Goal: Task Accomplishment & Management: Use online tool/utility

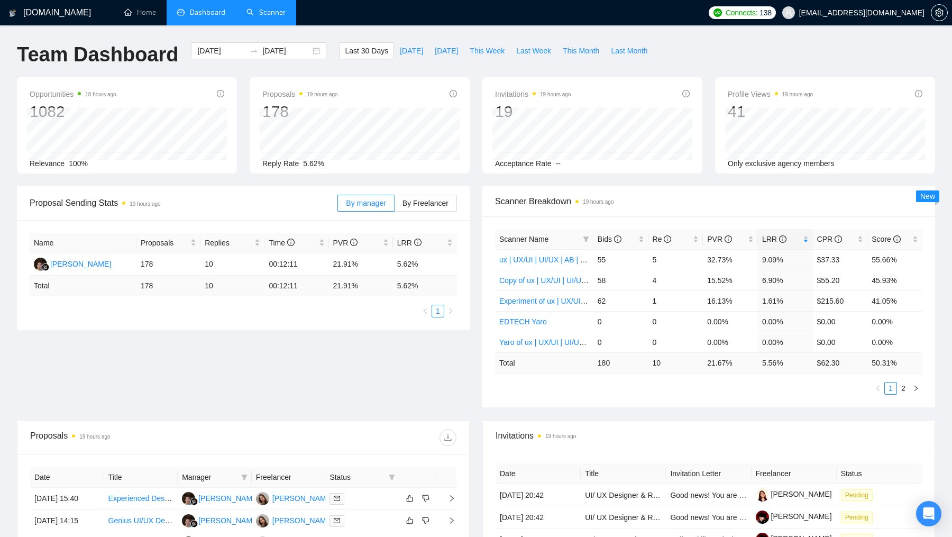
click at [280, 13] on link "Scanner" at bounding box center [265, 12] width 39 height 9
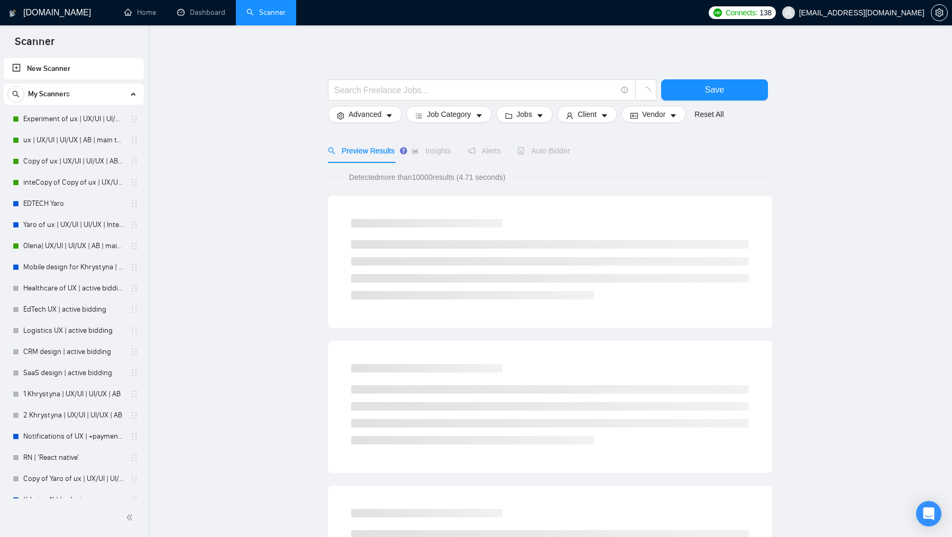
drag, startPoint x: 80, startPoint y: 119, endPoint x: 199, endPoint y: 119, distance: 118.5
click at [80, 119] on link "Experiment of ux | UX/UI | UI/UX | AB | main template" at bounding box center [73, 118] width 100 height 21
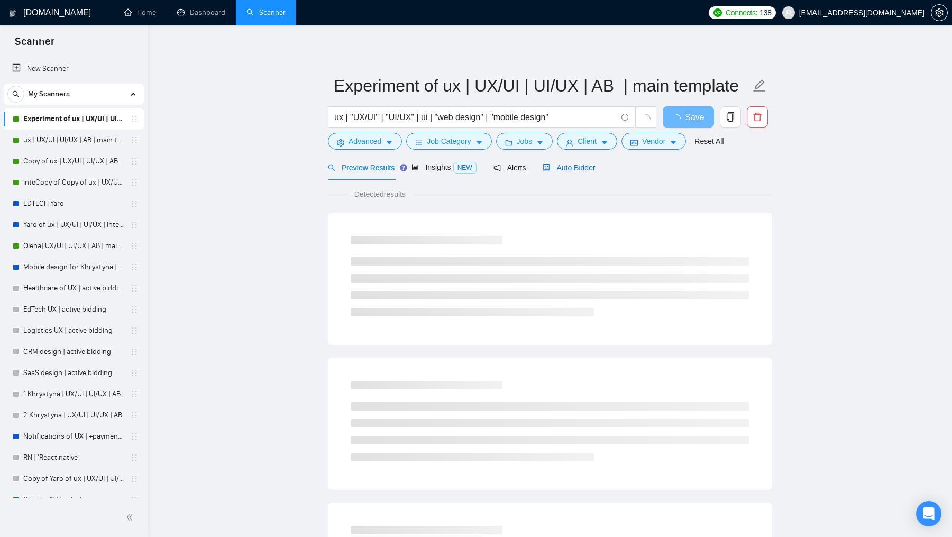
click at [566, 172] on div "Auto Bidder" at bounding box center [569, 168] width 52 height 12
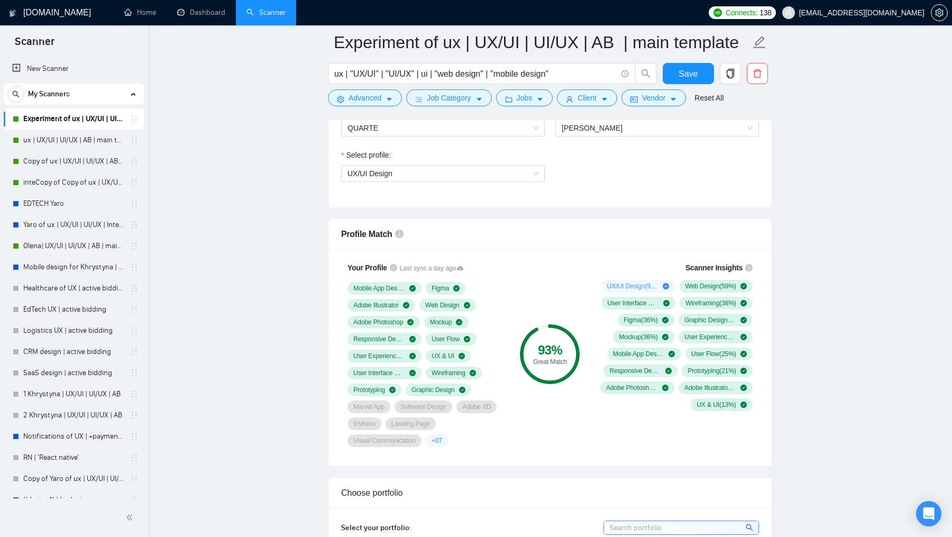
scroll to position [768, 0]
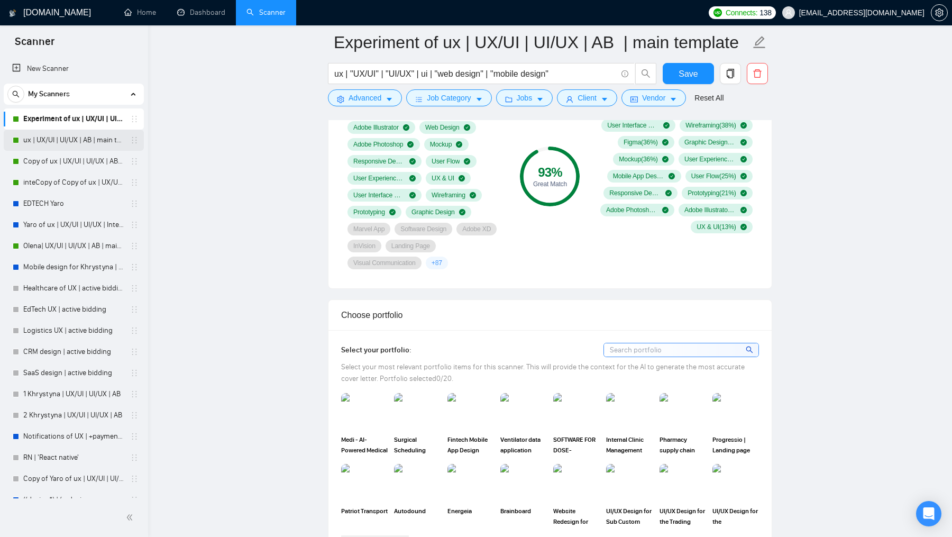
click at [81, 141] on link "ux | UX/UI | UI/UX | AB | main template" at bounding box center [73, 140] width 100 height 21
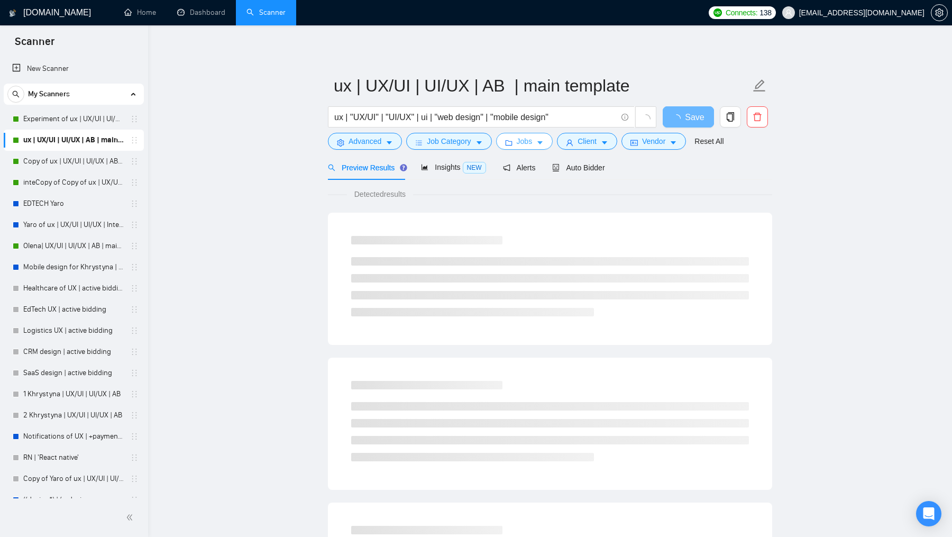
click at [519, 139] on span "Jobs" at bounding box center [525, 141] width 16 height 12
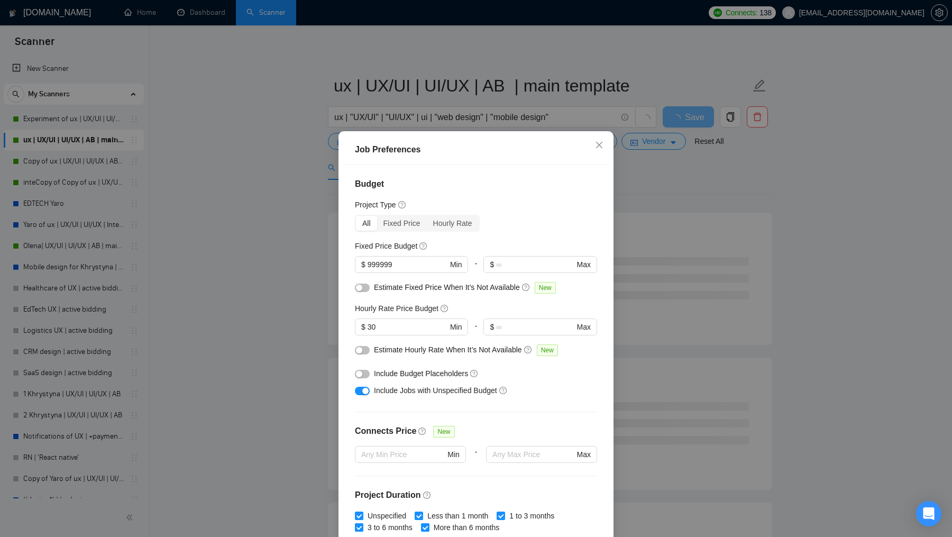
click at [267, 414] on div "Job Preferences Budget Project Type All Fixed Price Hourly Rate Fixed Price Bud…" at bounding box center [476, 268] width 952 height 537
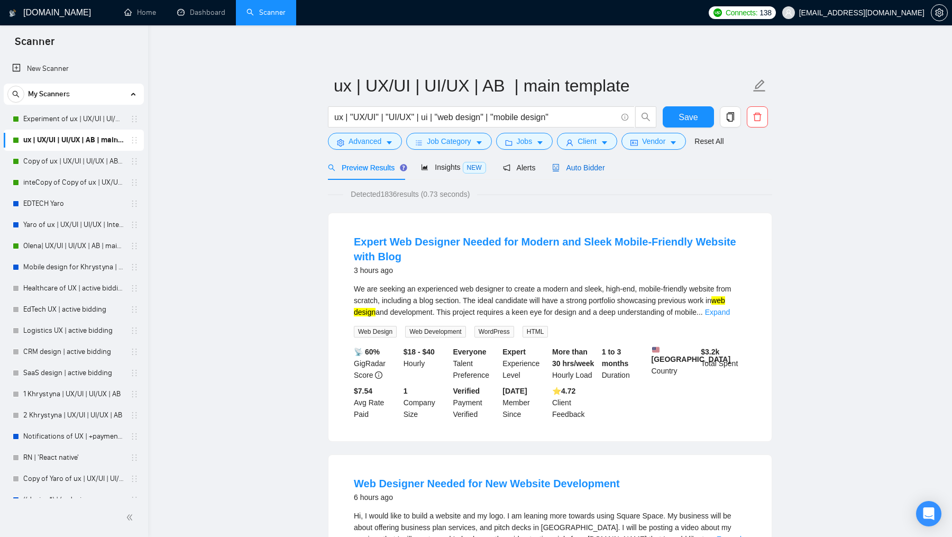
click at [590, 171] on span "Auto Bidder" at bounding box center [578, 167] width 52 height 8
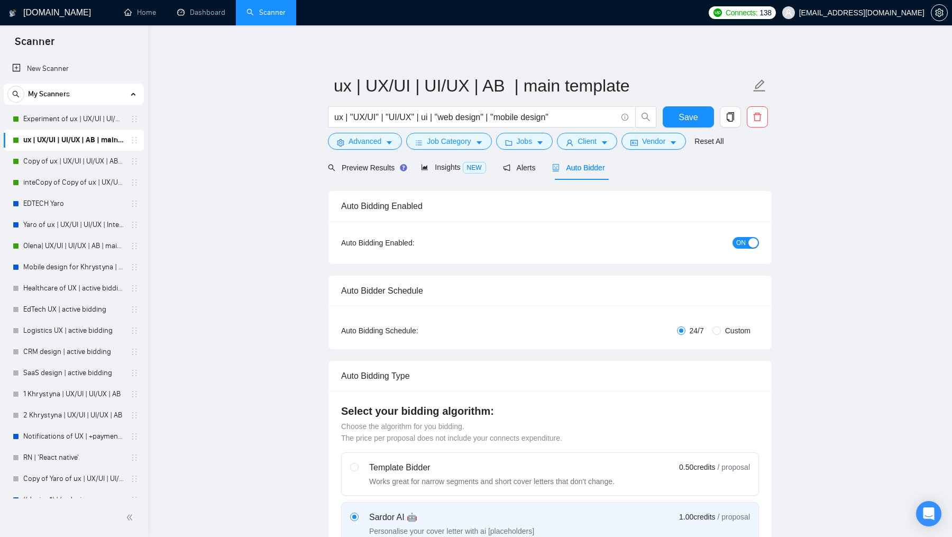
checkbox input "true"
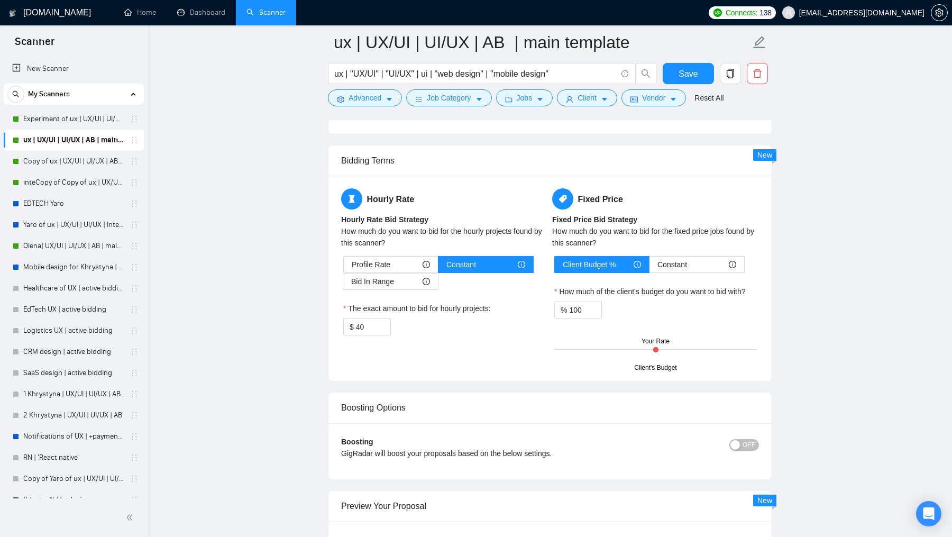
scroll to position [1703, 0]
click at [373, 325] on input "40" at bounding box center [373, 326] width 34 height 16
type input "35"
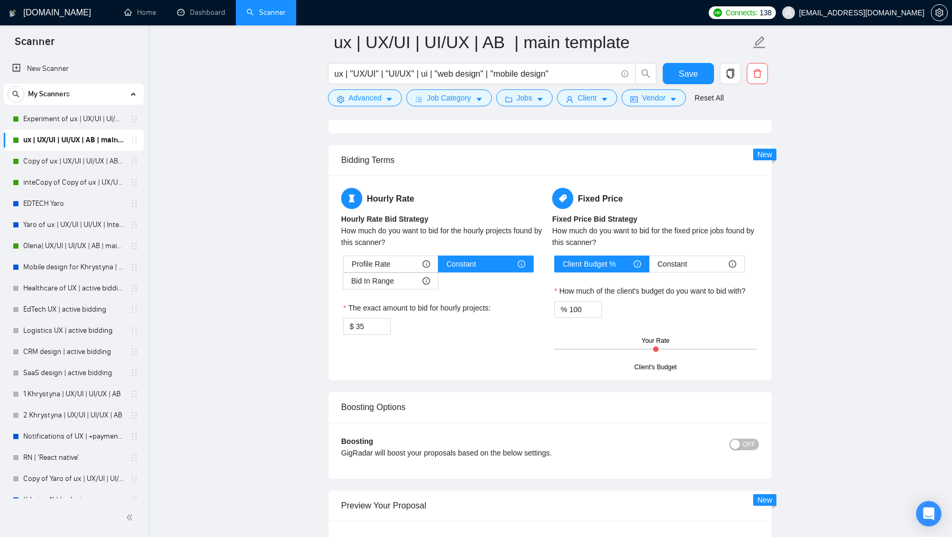
click at [442, 359] on div "Hourly Rate Hourly Rate Bid Strategy How much do you want to bid for the hourly…" at bounding box center [550, 278] width 422 height 180
click at [218, 15] on link "Dashboard" at bounding box center [201, 12] width 48 height 9
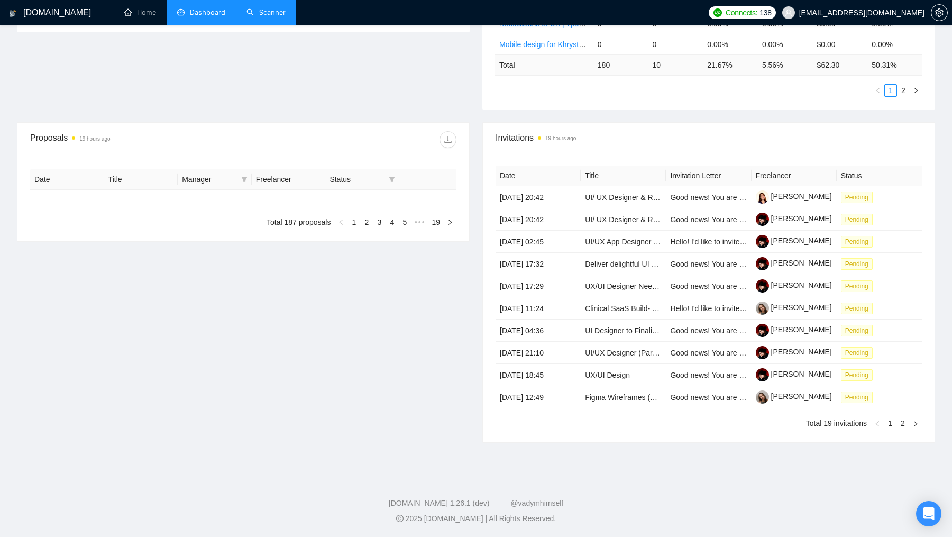
type input "[DATE]"
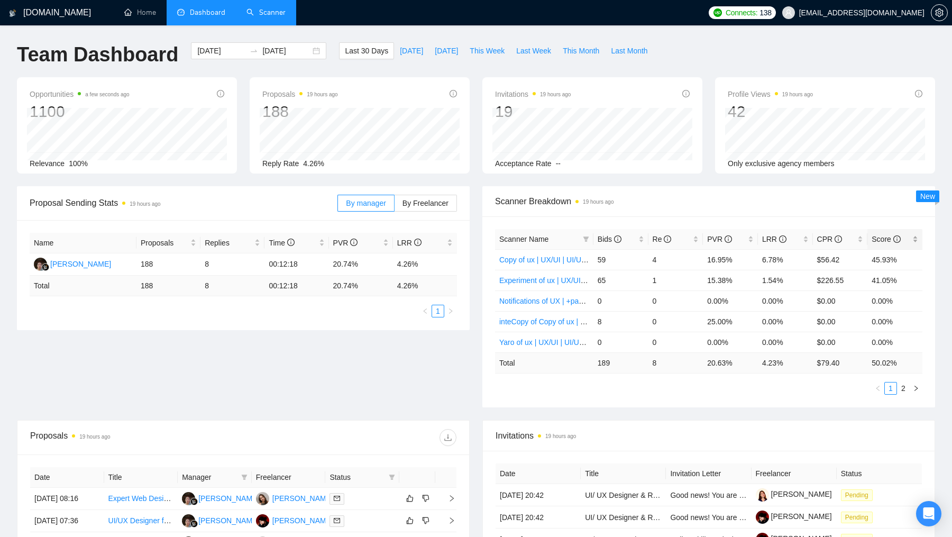
click at [885, 245] on div "Score" at bounding box center [894, 239] width 47 height 12
click at [809, 236] on div "LRR" at bounding box center [785, 239] width 47 height 12
click at [819, 236] on span "CPR" at bounding box center [829, 239] width 25 height 8
click at [784, 237] on icon "info-circle" at bounding box center [782, 238] width 7 height 7
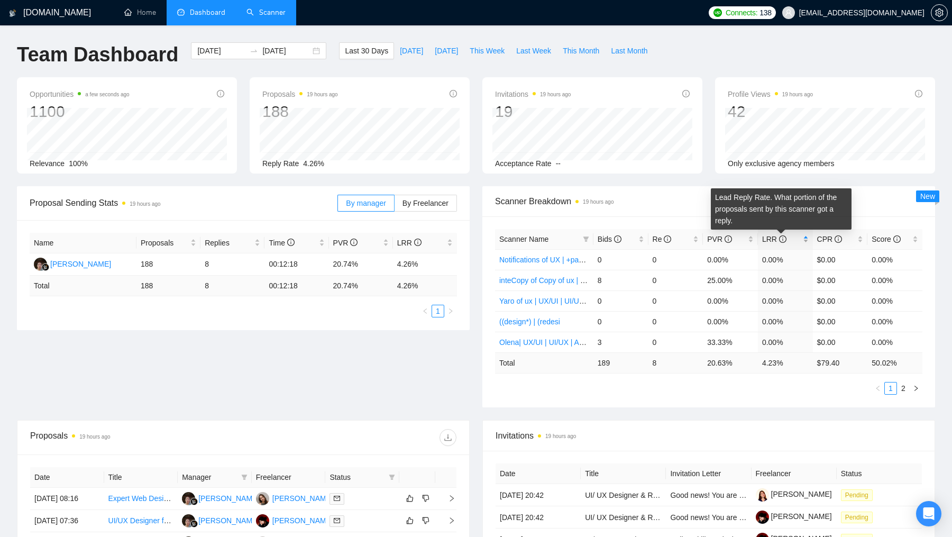
click at [784, 237] on icon "info-circle" at bounding box center [782, 238] width 7 height 7
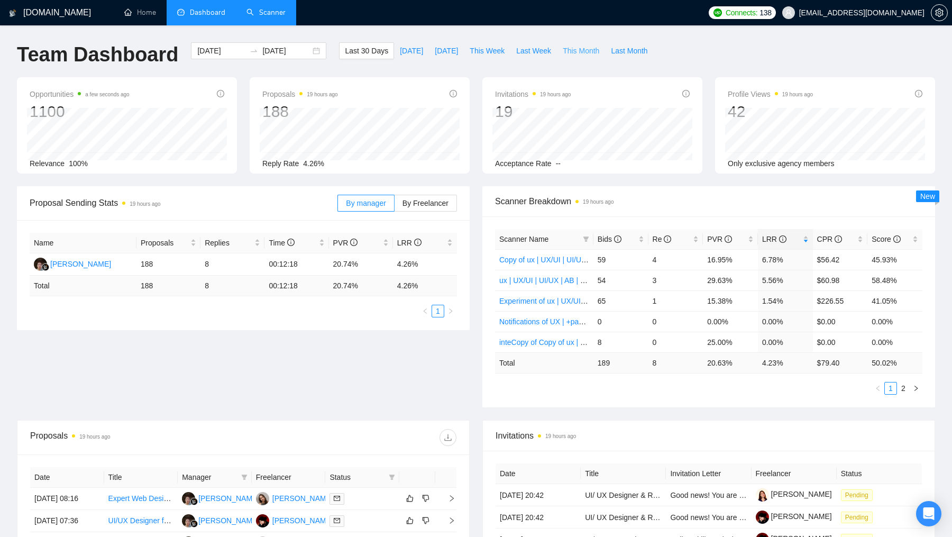
click at [583, 49] on span "This Month" at bounding box center [581, 51] width 36 height 12
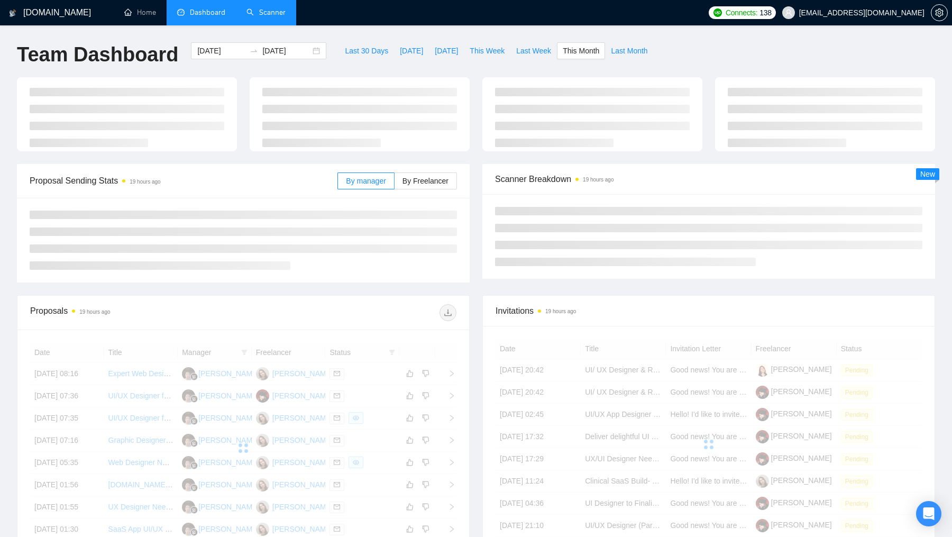
type input "[DATE]"
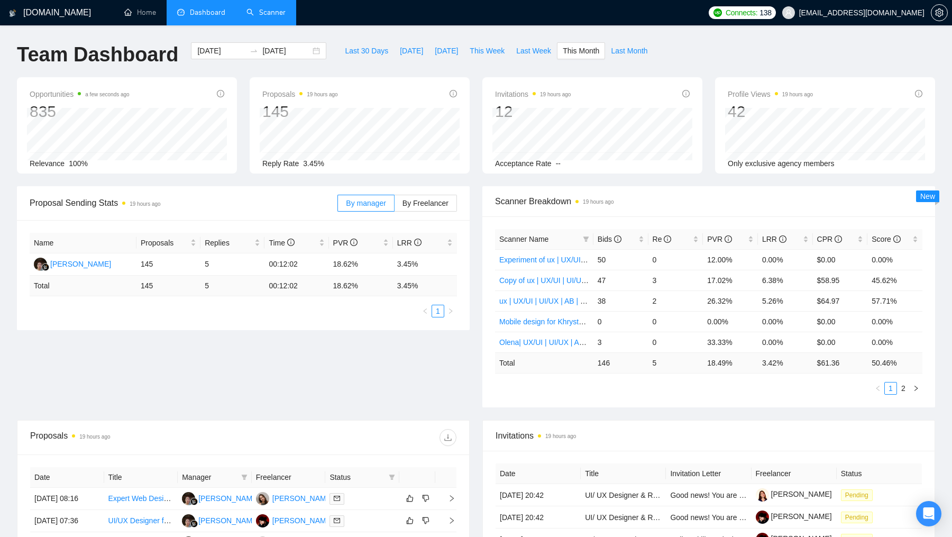
click at [249, 12] on link "Scanner" at bounding box center [265, 12] width 39 height 9
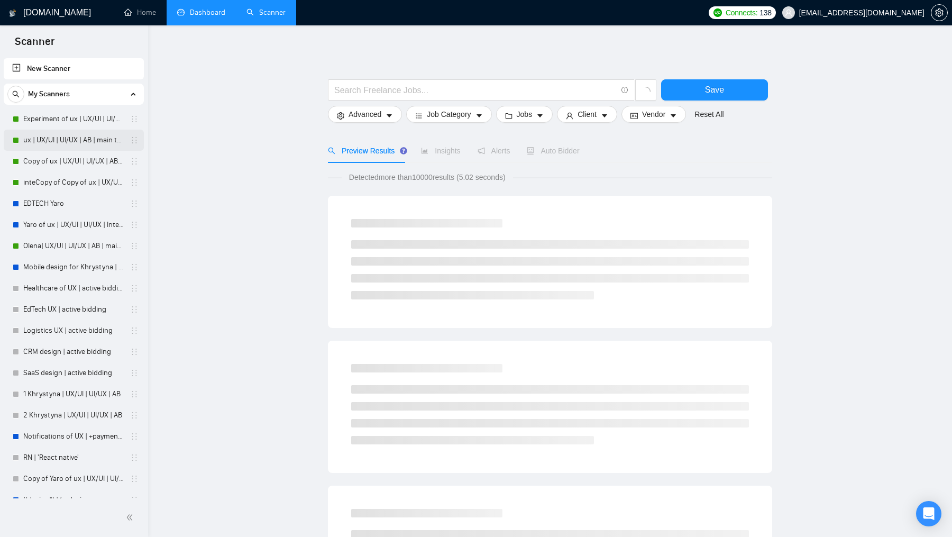
click at [80, 133] on link "ux | UX/UI | UI/UX | AB | main template" at bounding box center [73, 140] width 100 height 21
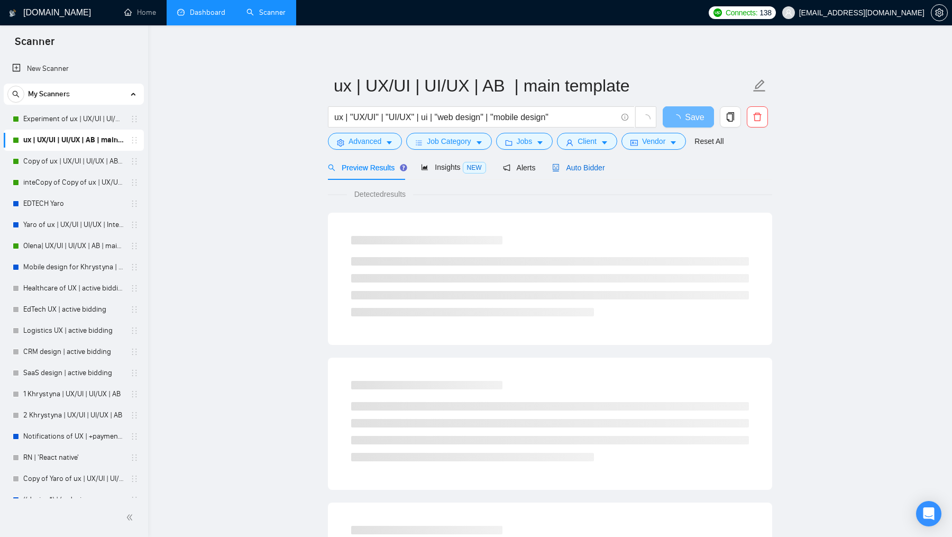
click at [589, 171] on span "Auto Bidder" at bounding box center [578, 167] width 52 height 8
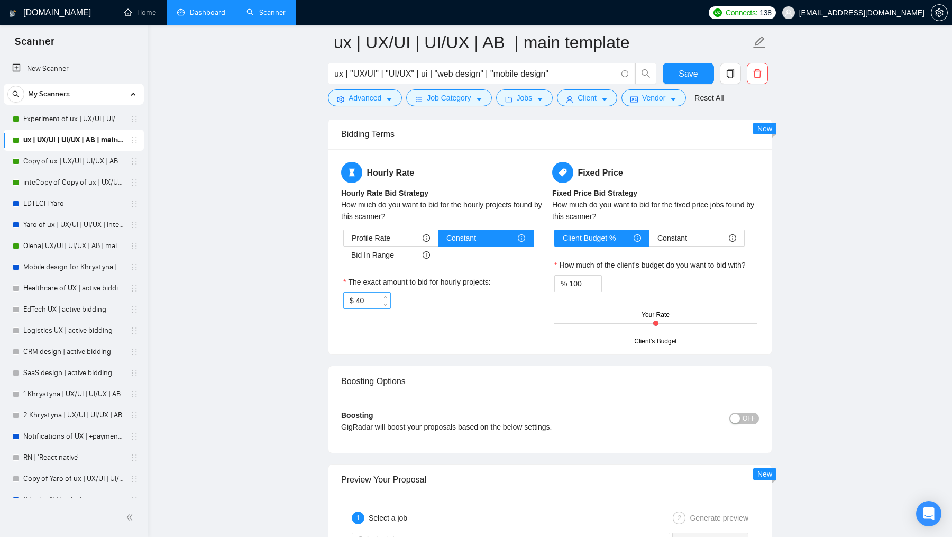
scroll to position [1728, 0]
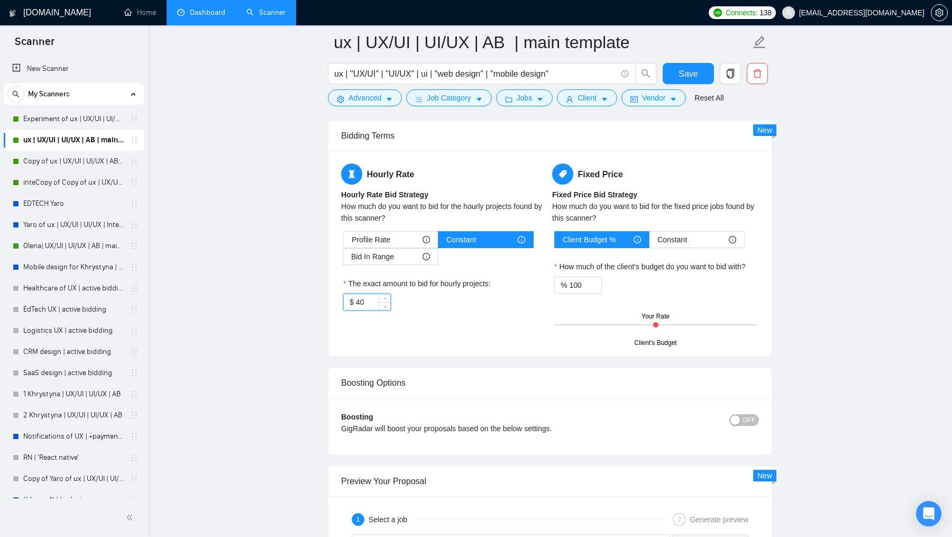
click at [364, 294] on input "40" at bounding box center [373, 302] width 34 height 16
type input "35"
click at [426, 312] on div "Hourly Rate Hourly Rate Bid Strategy How much do you want to bid for the hourly…" at bounding box center [444, 243] width 211 height 160
click at [712, 93] on div "Reset all filters" at bounding box center [712, 93] width 0 height 0
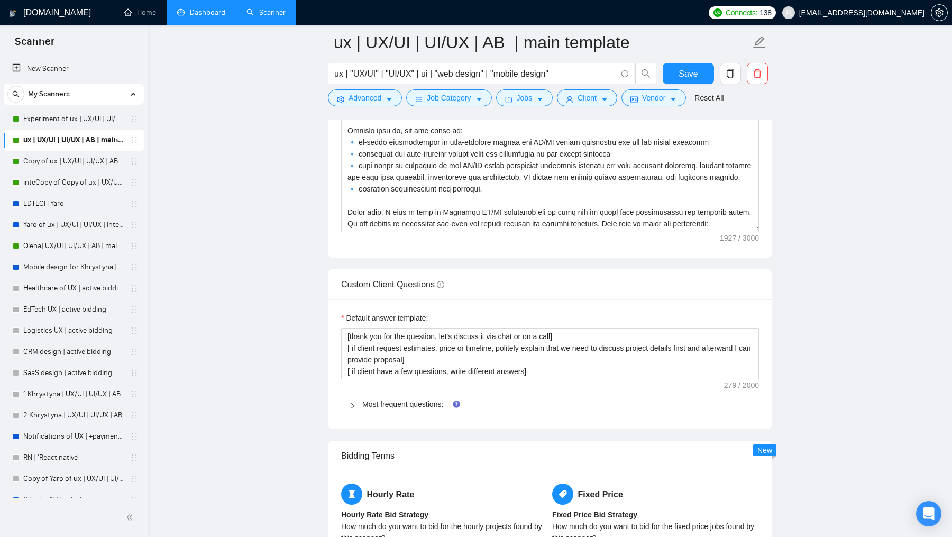
scroll to position [1106, 0]
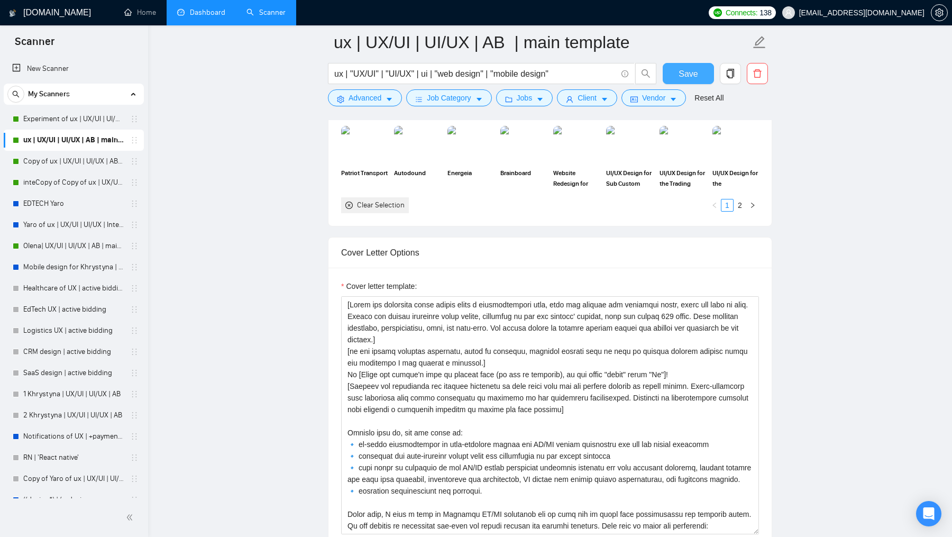
click at [701, 70] on button "Save" at bounding box center [688, 73] width 51 height 21
click at [40, 118] on link "Experiment of ux | UX/UI | UI/UX | AB | main template" at bounding box center [73, 118] width 100 height 21
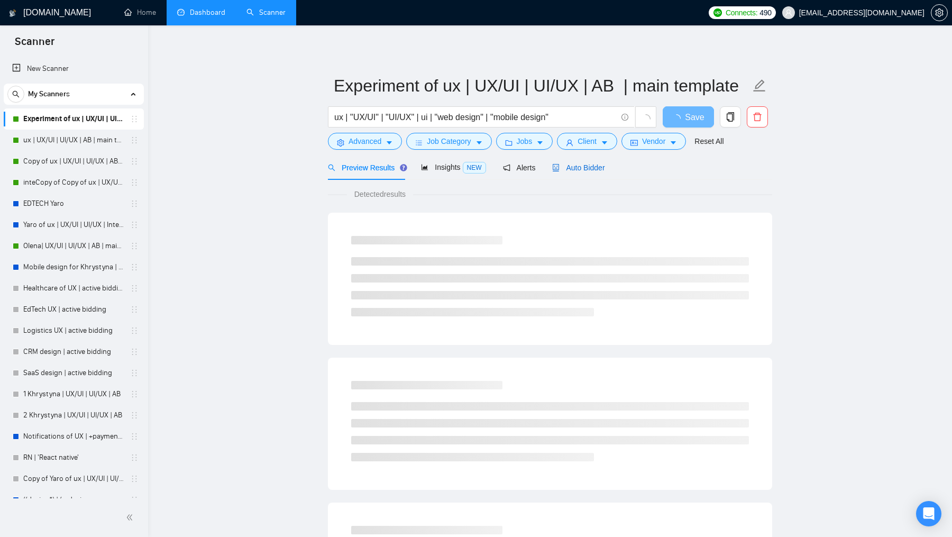
click at [586, 164] on span "Auto Bidder" at bounding box center [578, 167] width 52 height 8
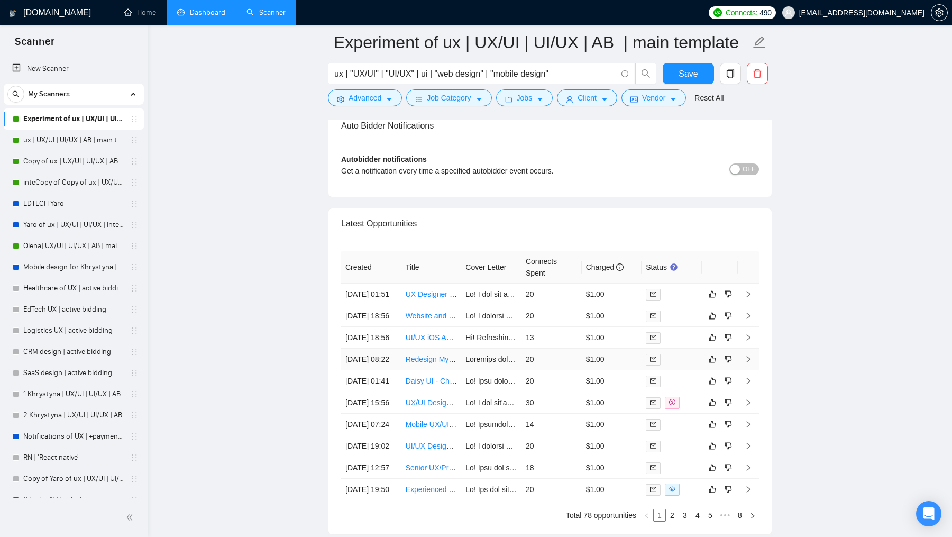
scroll to position [2649, 0]
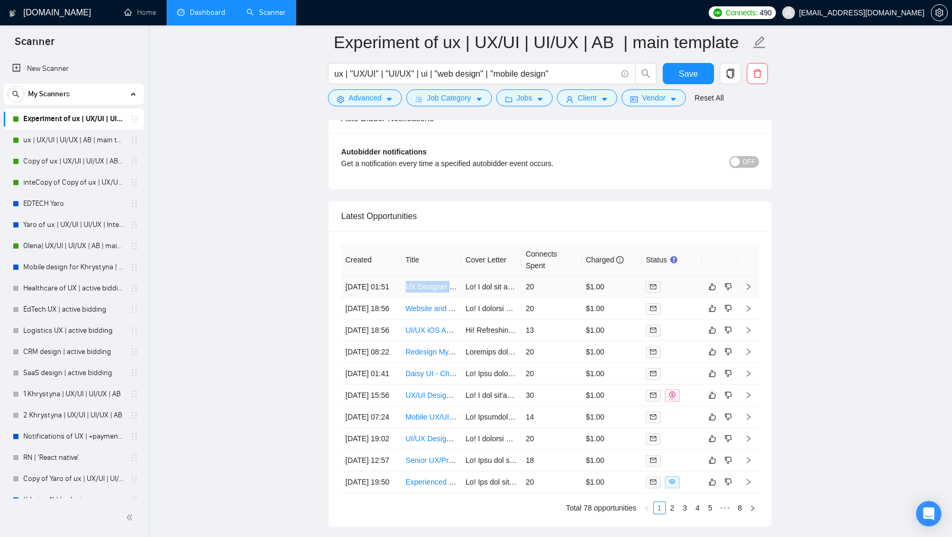
click at [684, 281] on div at bounding box center [672, 287] width 52 height 12
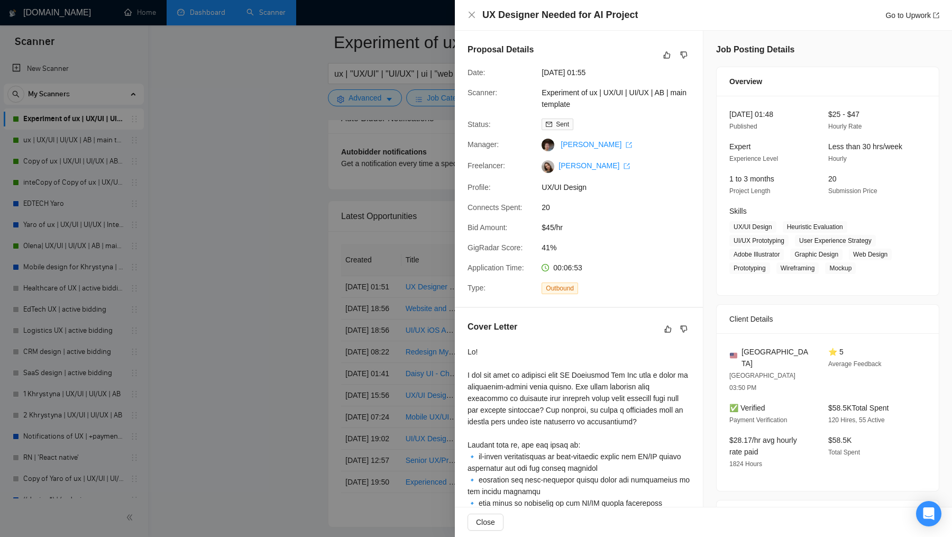
drag, startPoint x: 350, startPoint y: 326, endPoint x: 419, endPoint y: 326, distance: 69.3
click at [350, 326] on div at bounding box center [476, 268] width 952 height 537
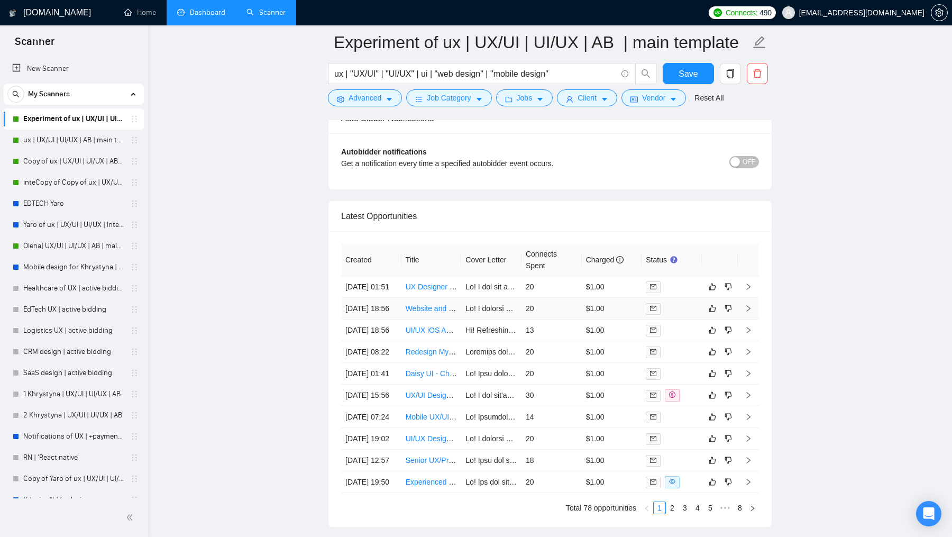
click at [574, 317] on td "20" at bounding box center [551, 309] width 60 height 22
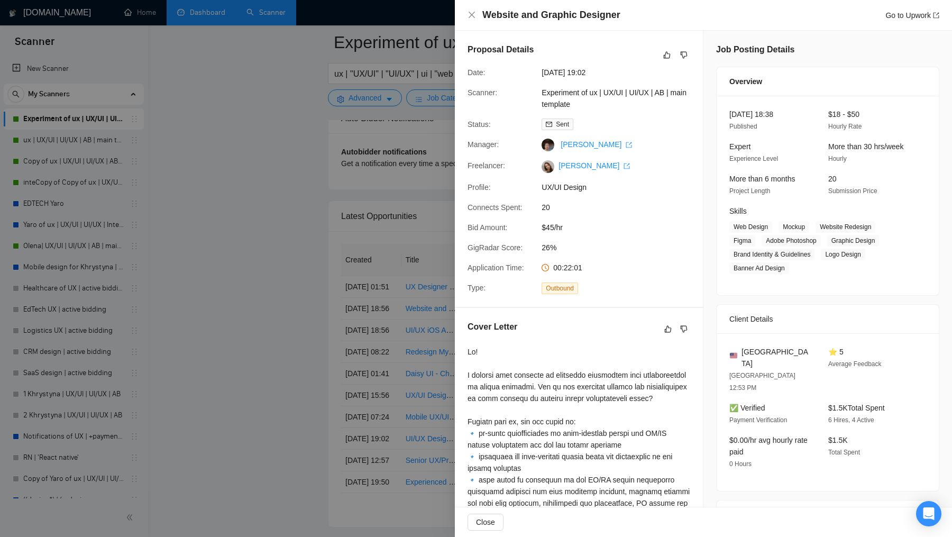
click at [305, 384] on div at bounding box center [476, 268] width 952 height 537
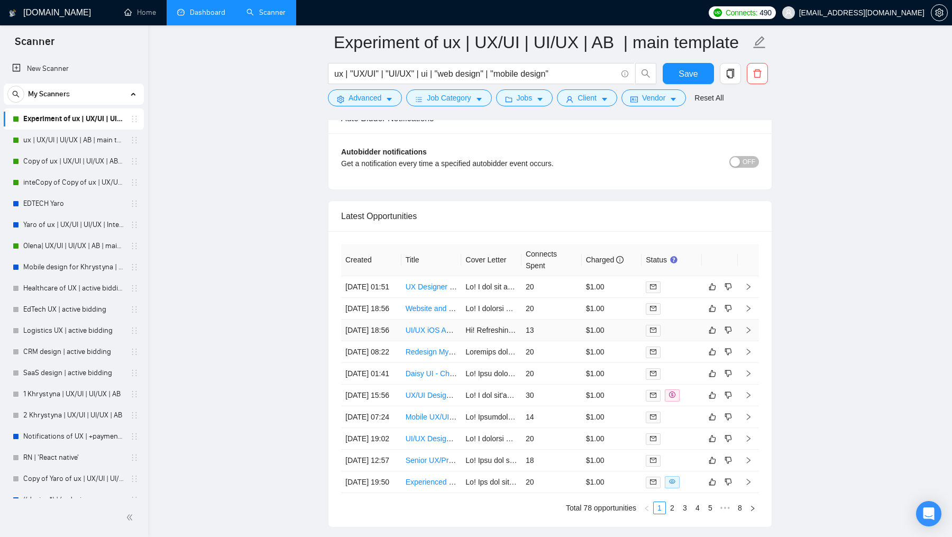
click at [483, 341] on td "Hi! Refreshing and modernizing your iOS fitness app’s design is key to keeping …" at bounding box center [491, 330] width 60 height 22
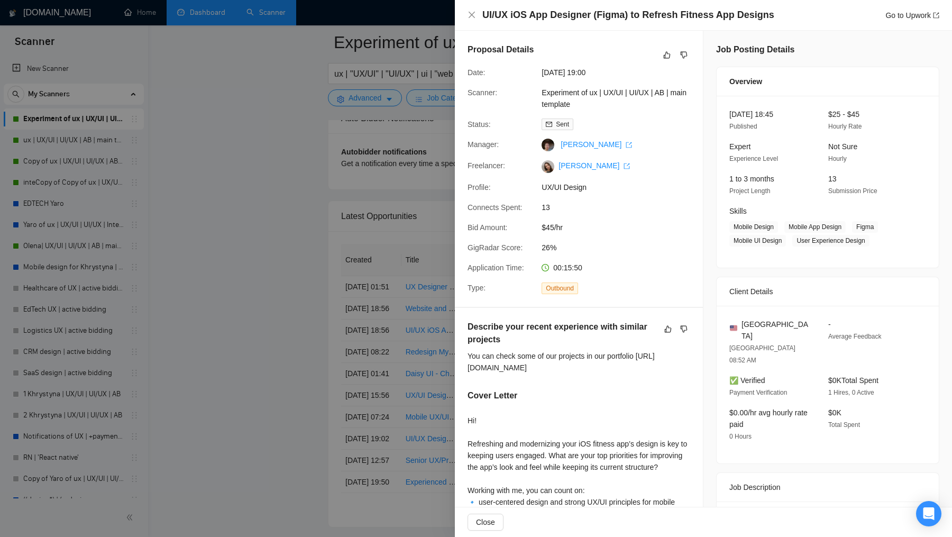
click at [400, 387] on div at bounding box center [476, 268] width 952 height 537
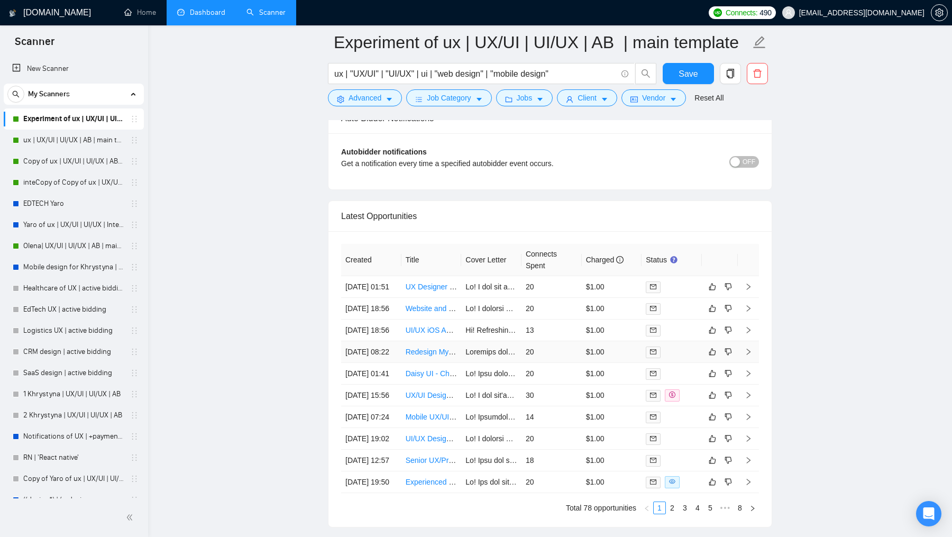
click at [553, 363] on td "20" at bounding box center [551, 352] width 60 height 22
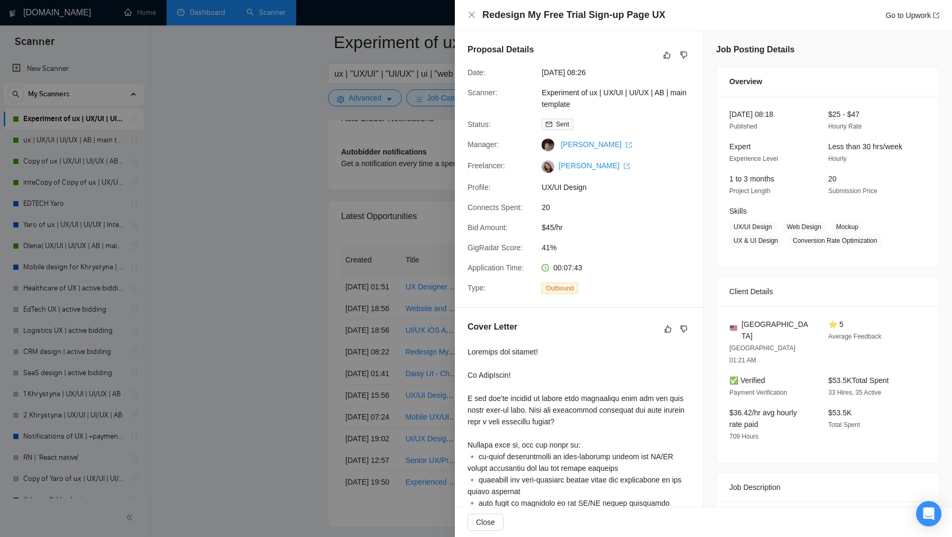
click at [356, 414] on div at bounding box center [476, 268] width 952 height 537
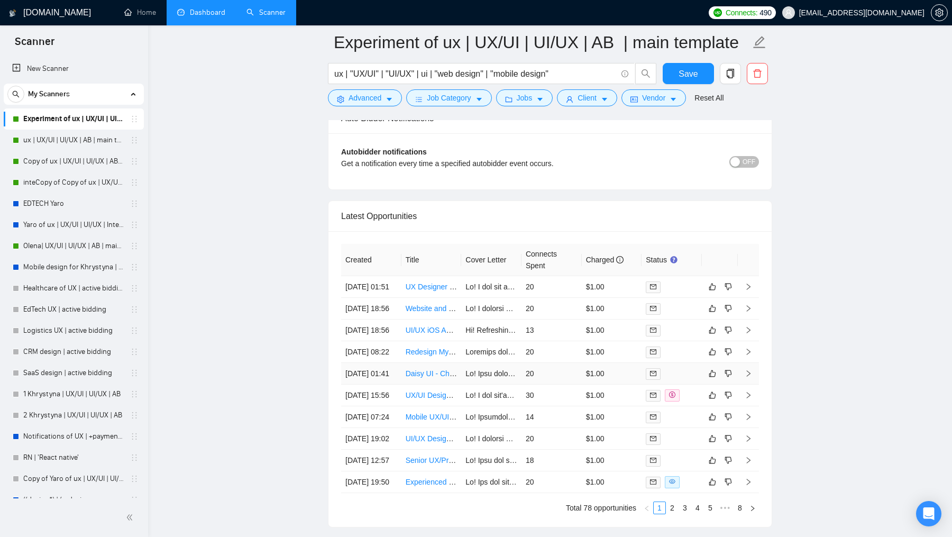
click at [509, 384] on td at bounding box center [491, 374] width 60 height 22
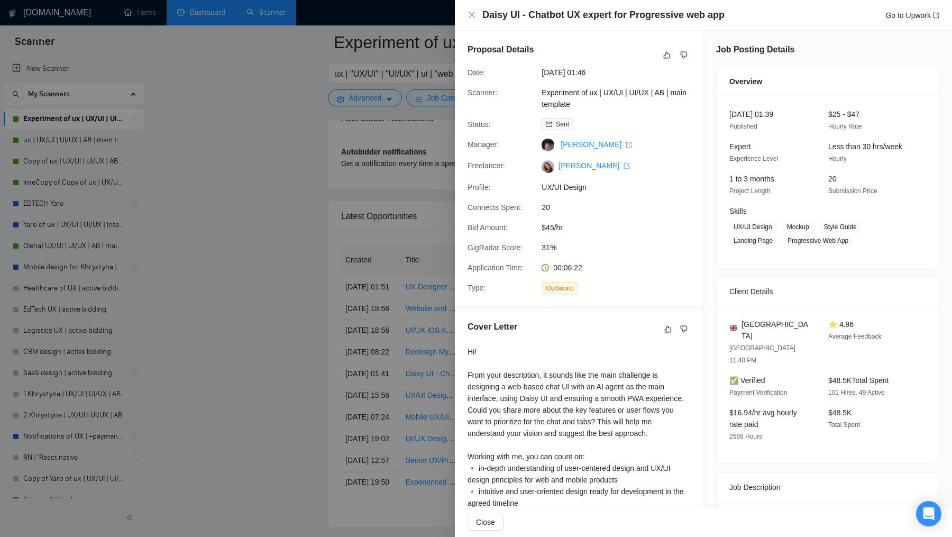
click at [345, 427] on div at bounding box center [476, 268] width 952 height 537
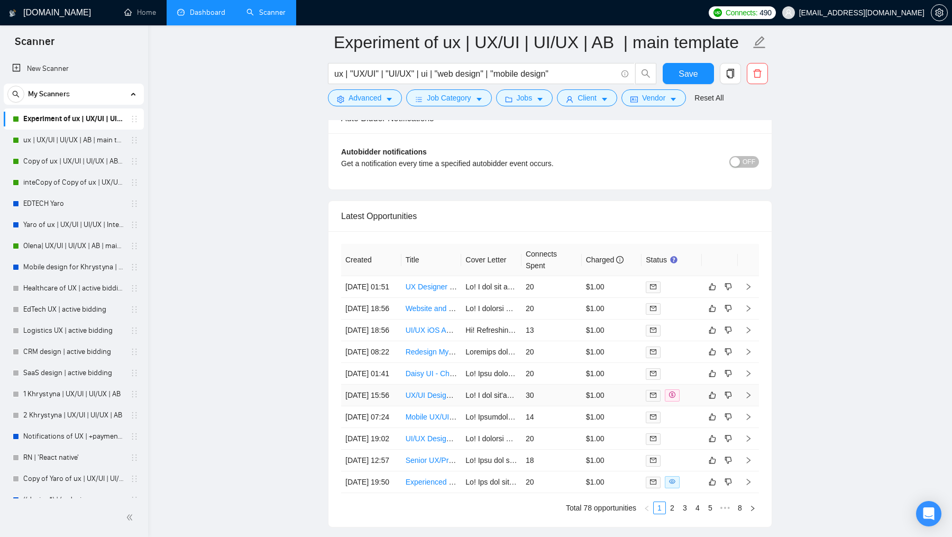
click at [389, 406] on td "[DATE] 15:56" at bounding box center [371, 395] width 60 height 22
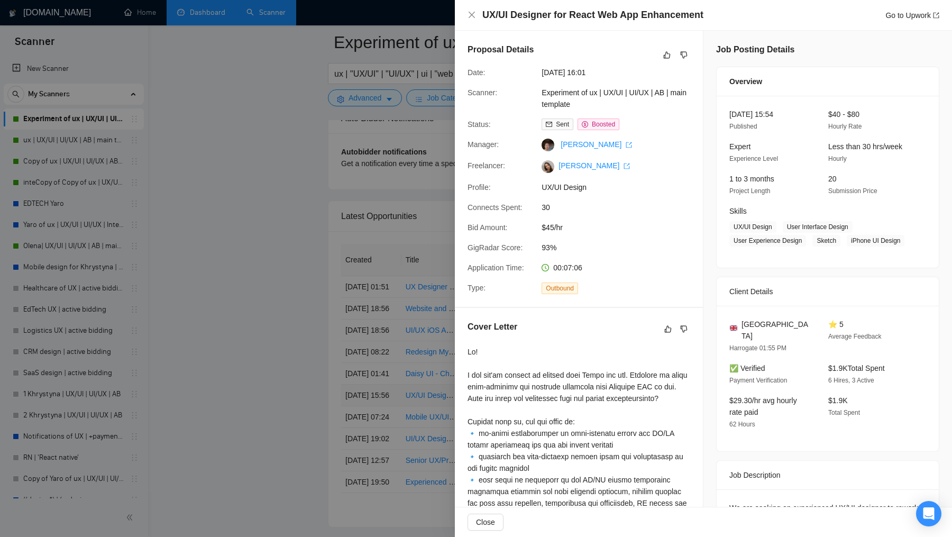
click at [389, 445] on div at bounding box center [476, 268] width 952 height 537
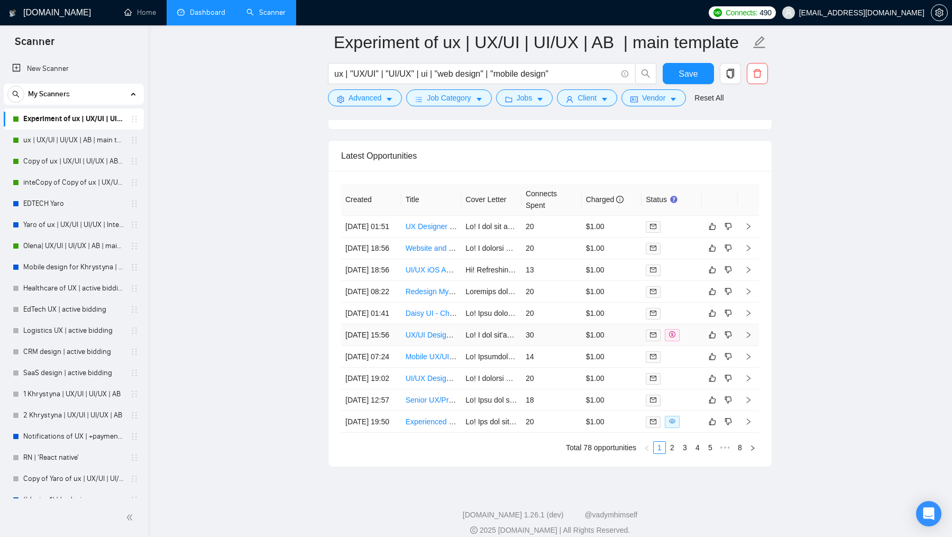
scroll to position [2712, 0]
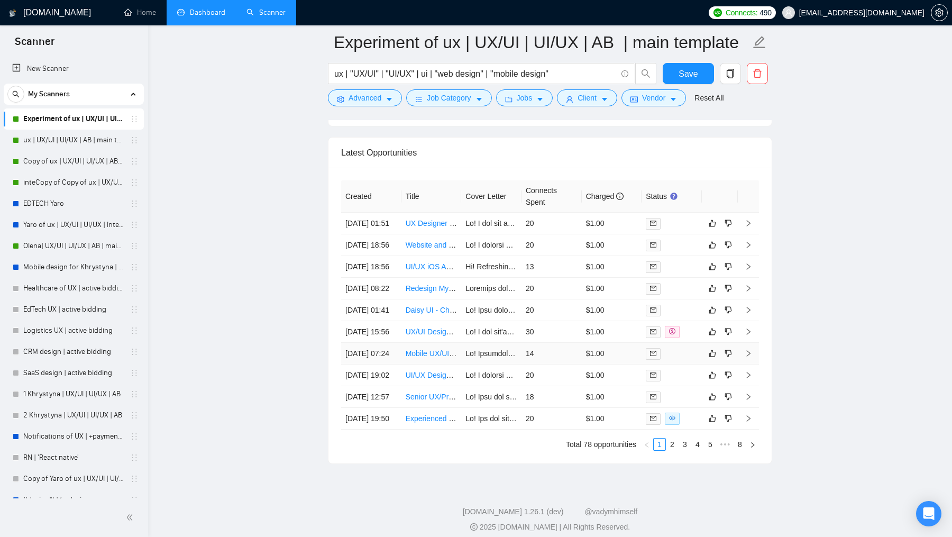
click at [493, 364] on td at bounding box center [491, 354] width 60 height 22
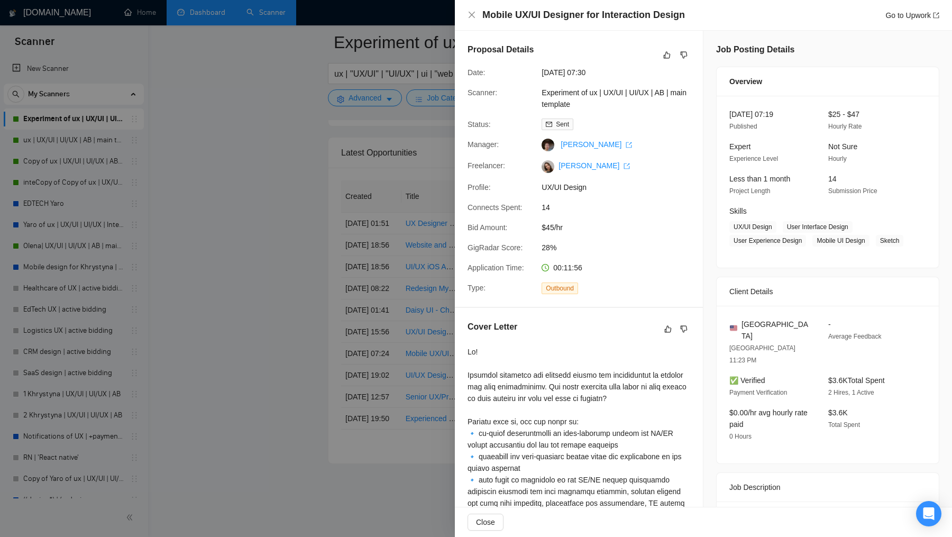
click at [436, 427] on div at bounding box center [476, 268] width 952 height 537
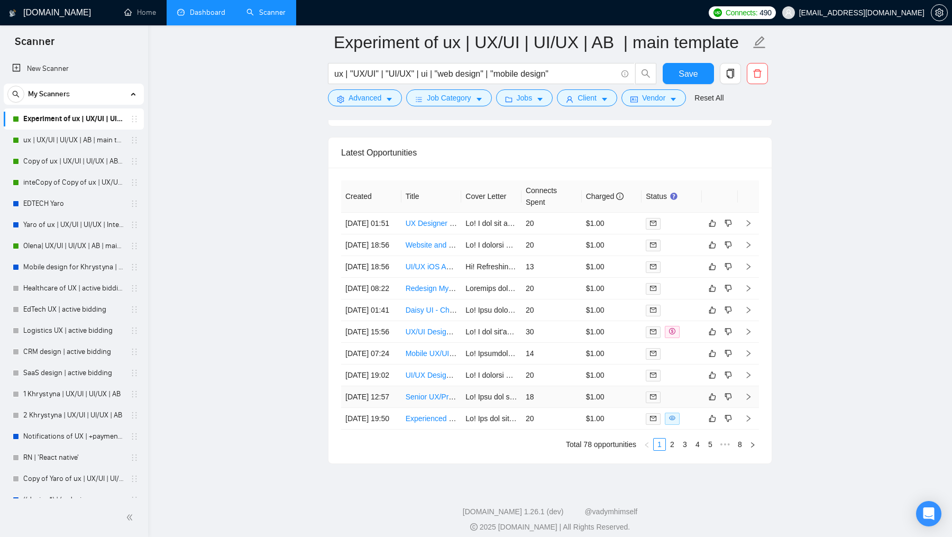
click at [455, 408] on td "Senior UX/Product Designer (Mobile + Conversational) – Audit & fix before publi…" at bounding box center [431, 397] width 60 height 22
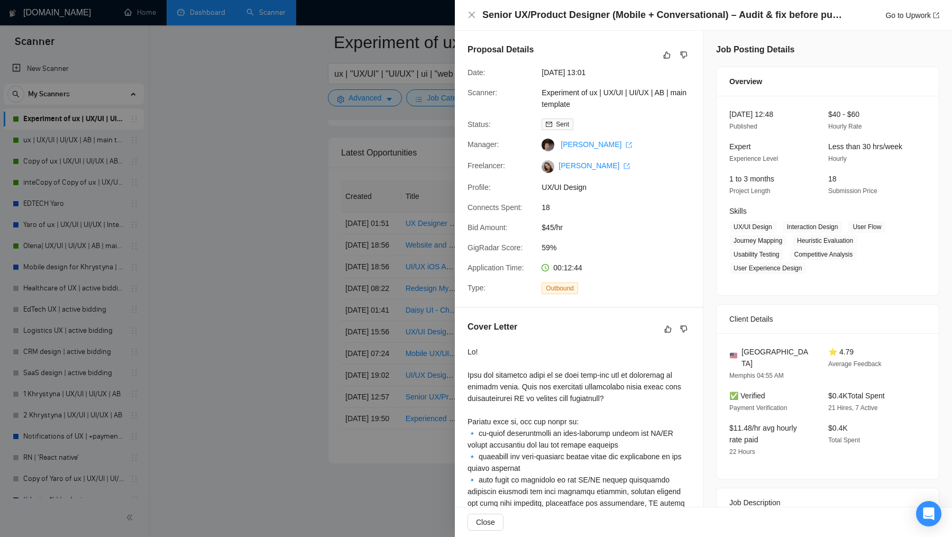
click at [400, 429] on div at bounding box center [476, 268] width 952 height 537
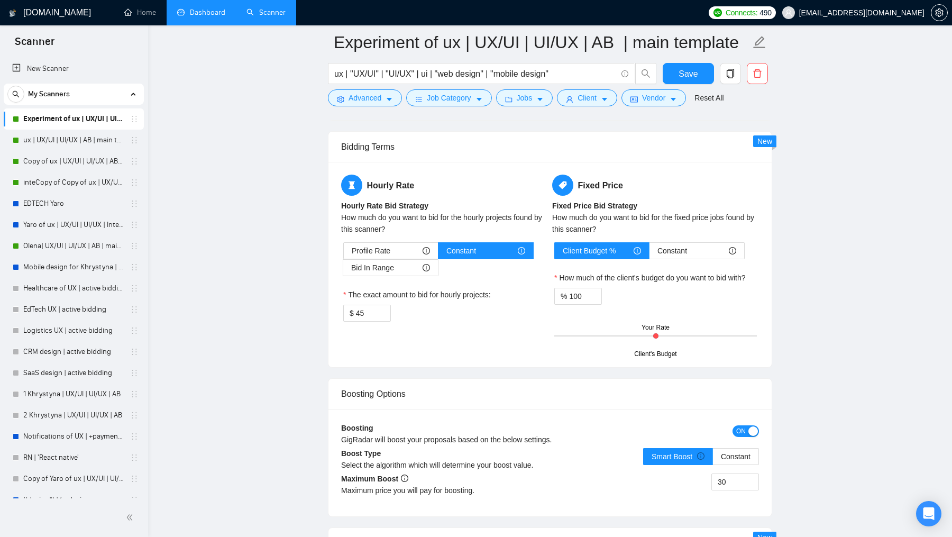
scroll to position [1748, 0]
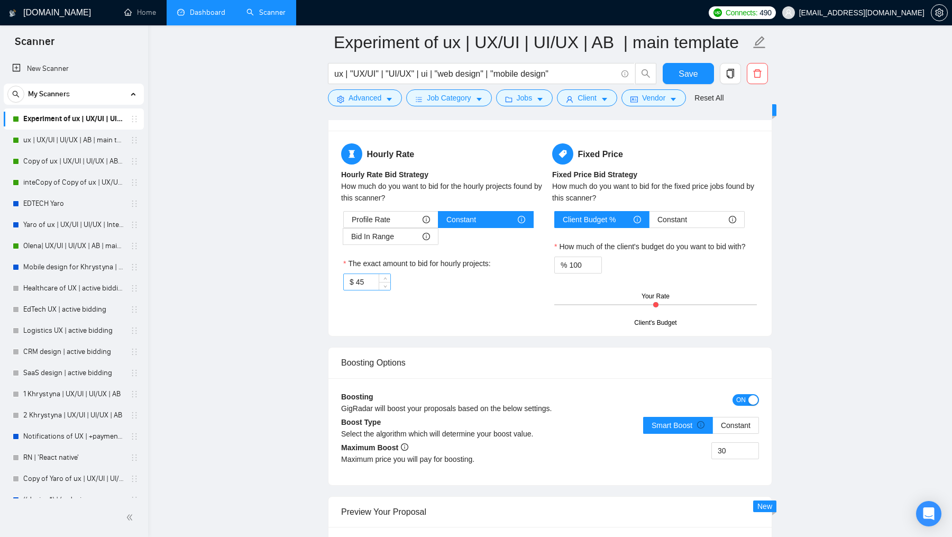
click at [371, 274] on input "45" at bounding box center [373, 282] width 34 height 16
type input "40"
click at [680, 79] on span "Save" at bounding box center [687, 73] width 19 height 13
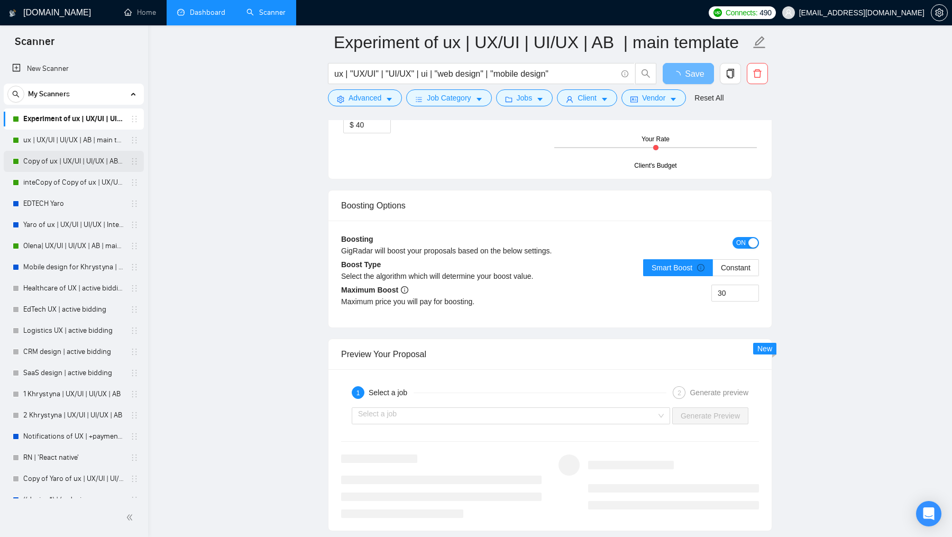
click at [65, 162] on link "Copy of ux | UX/UI | UI/UX | AB | main template" at bounding box center [73, 161] width 100 height 21
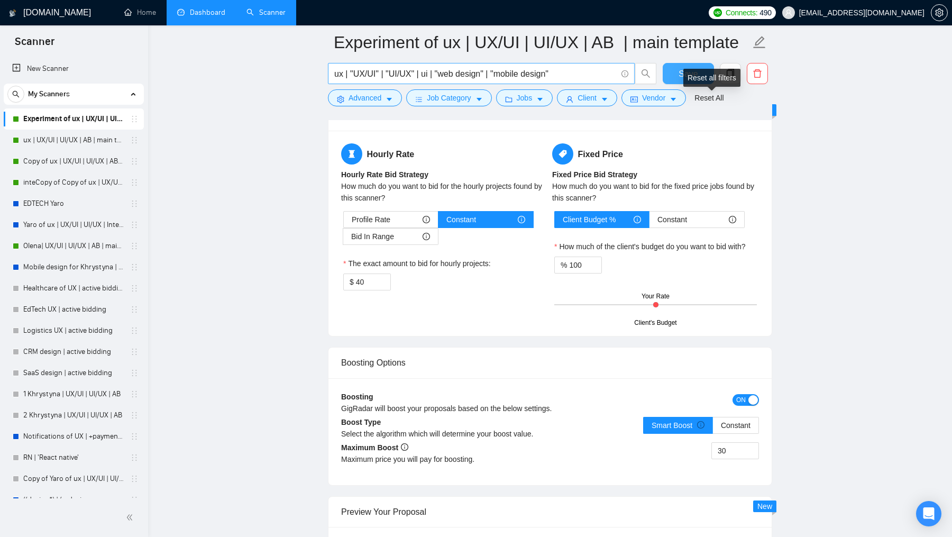
click at [687, 76] on span "Save" at bounding box center [687, 73] width 19 height 13
click at [51, 163] on link "Copy of ux | UX/UI | UI/UX | AB | main template" at bounding box center [73, 161] width 100 height 21
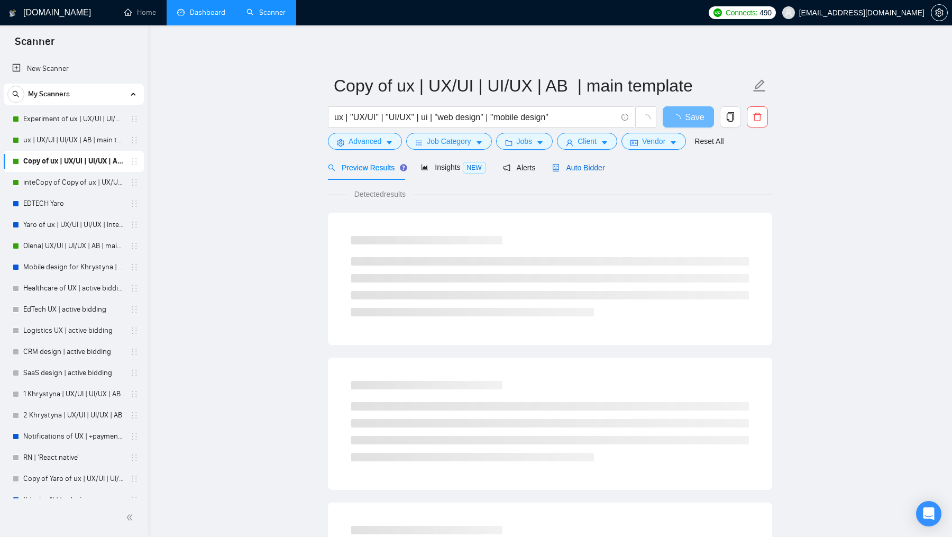
click at [573, 169] on span "Auto Bidder" at bounding box center [578, 167] width 52 height 8
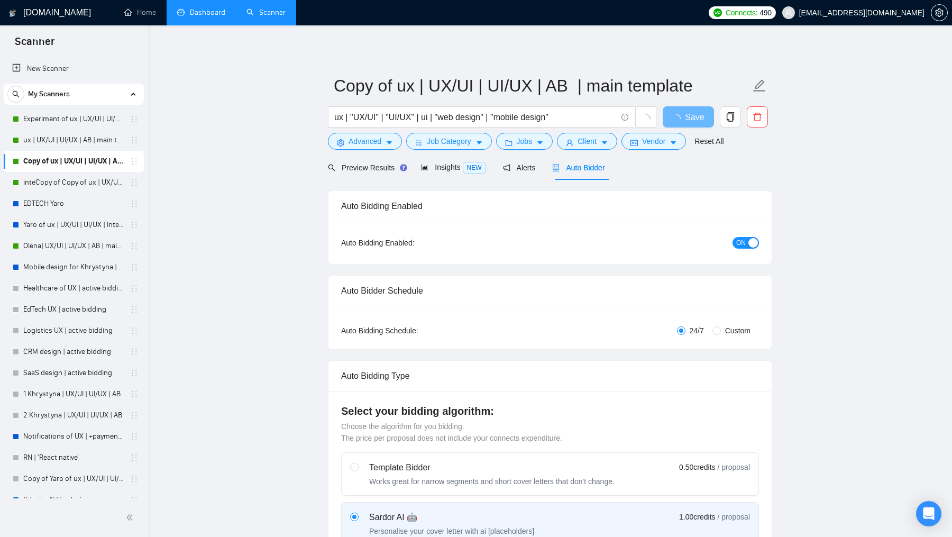
checkbox input "true"
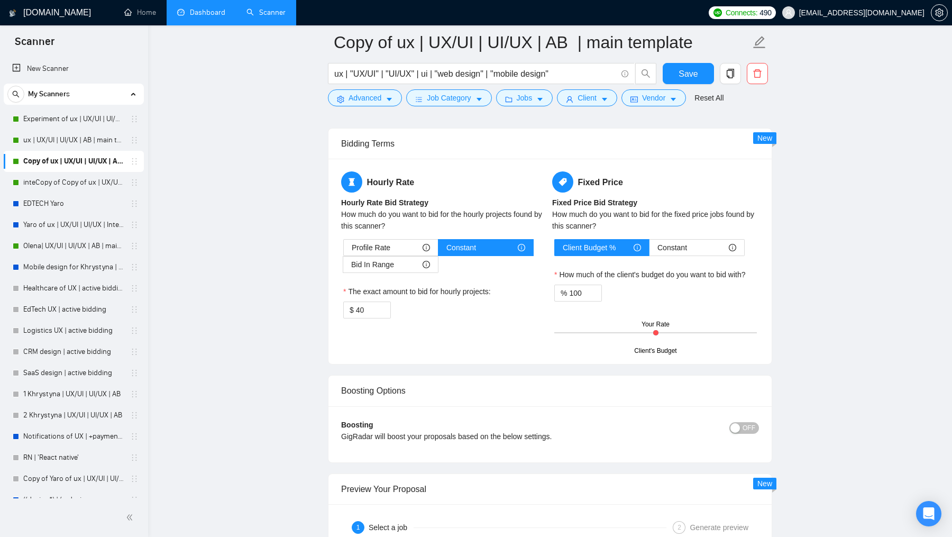
scroll to position [1721, 0]
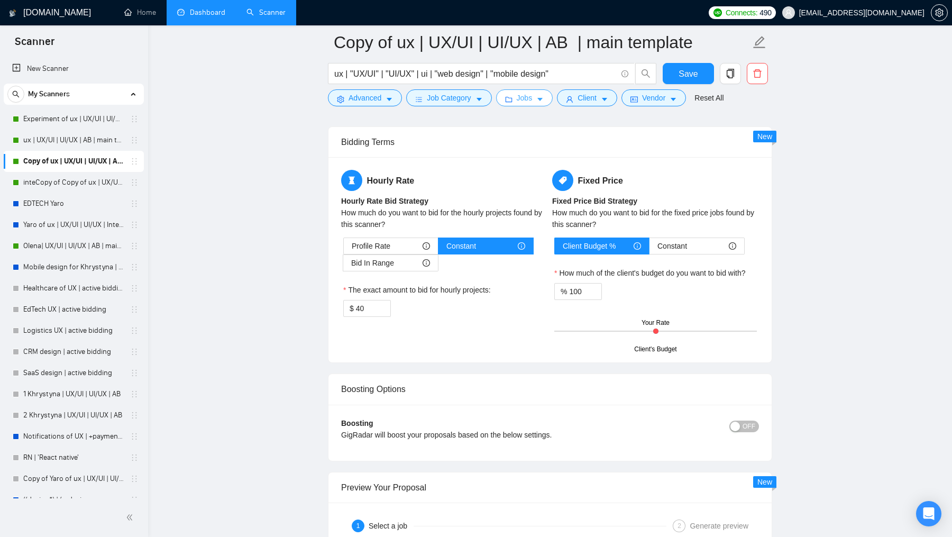
click at [538, 94] on button "Jobs" at bounding box center [524, 97] width 57 height 17
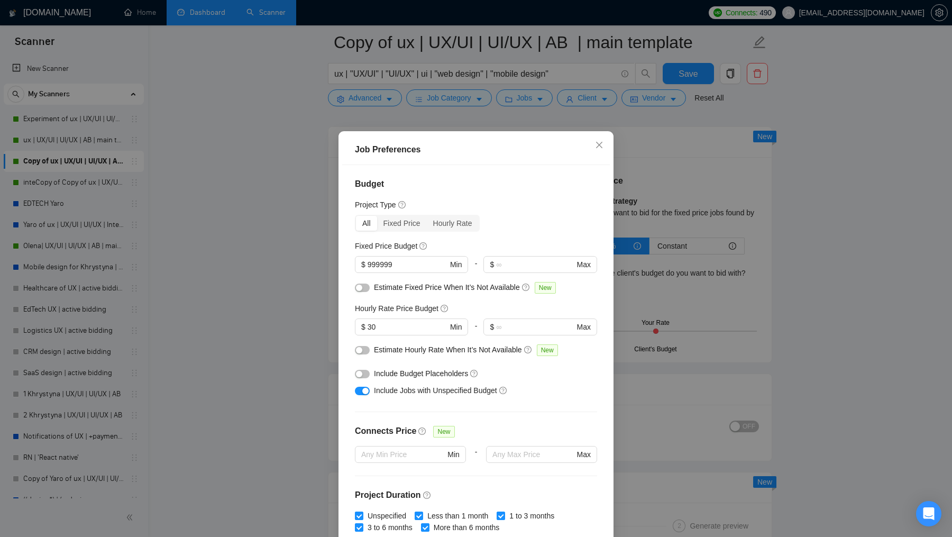
click at [460, 144] on div "Job Preferences" at bounding box center [476, 149] width 242 height 13
click at [467, 124] on div "Job Preferences Budget Project Type All Fixed Price Hourly Rate Fixed Price Bud…" at bounding box center [476, 268] width 952 height 537
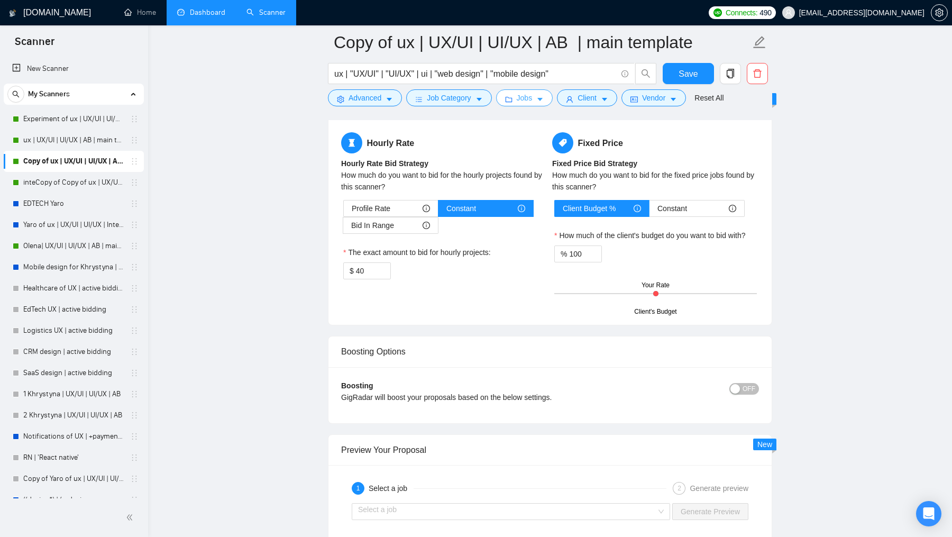
scroll to position [1764, 0]
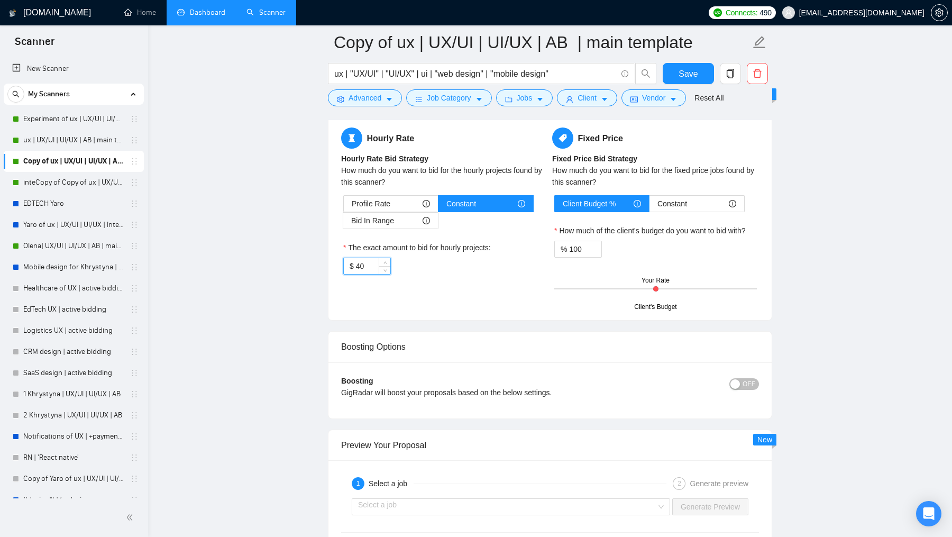
click at [376, 261] on input "40" at bounding box center [373, 266] width 34 height 16
type input "35"
click at [685, 78] on span "Save" at bounding box center [687, 73] width 19 height 13
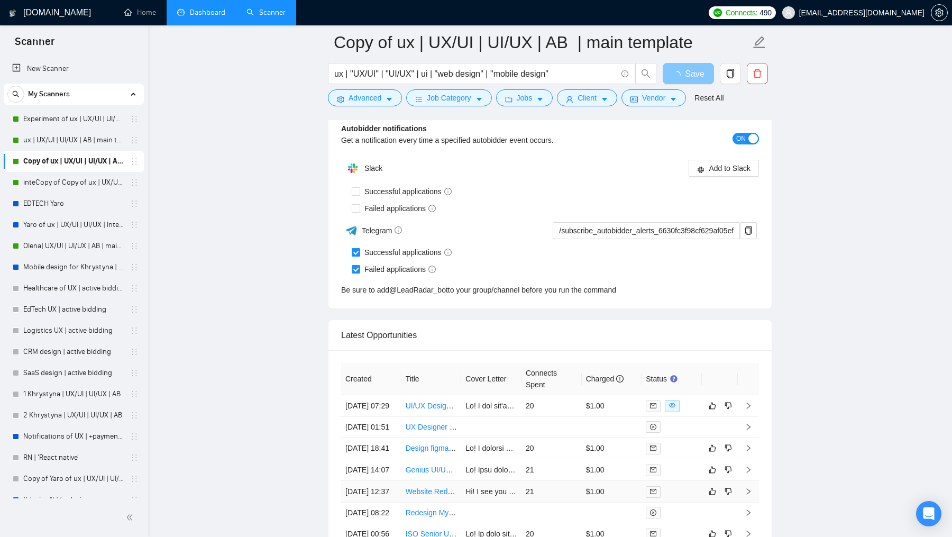
scroll to position [2818, 0]
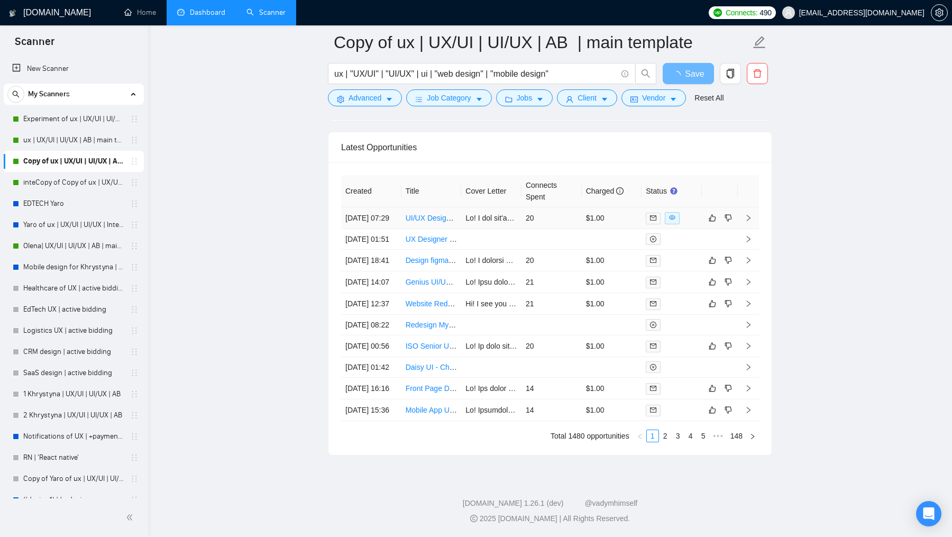
click at [552, 211] on td "20" at bounding box center [551, 218] width 60 height 22
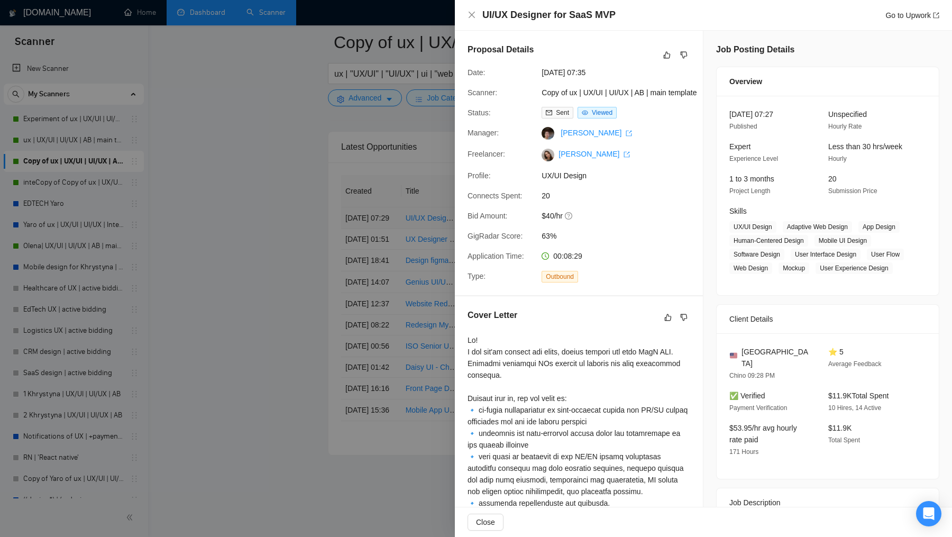
checkbox input "true"
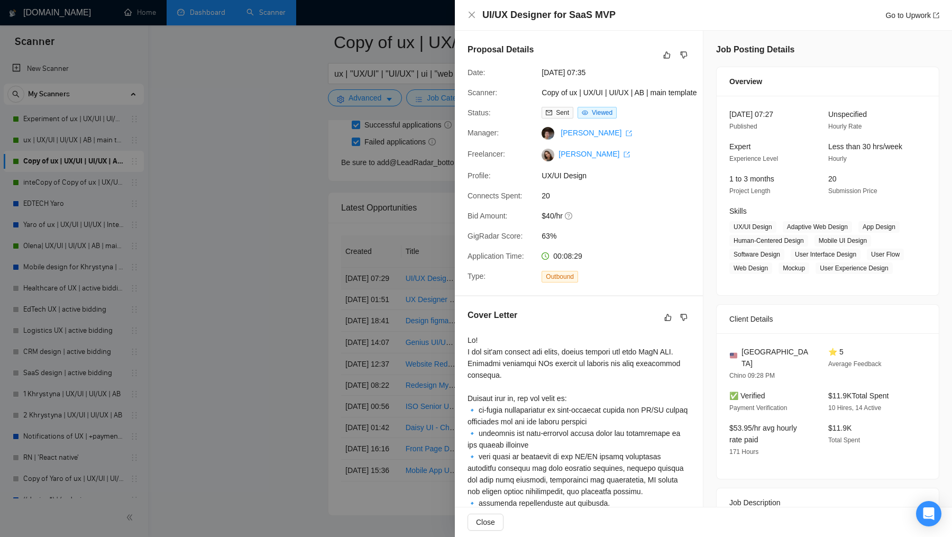
scroll to position [2818, 0]
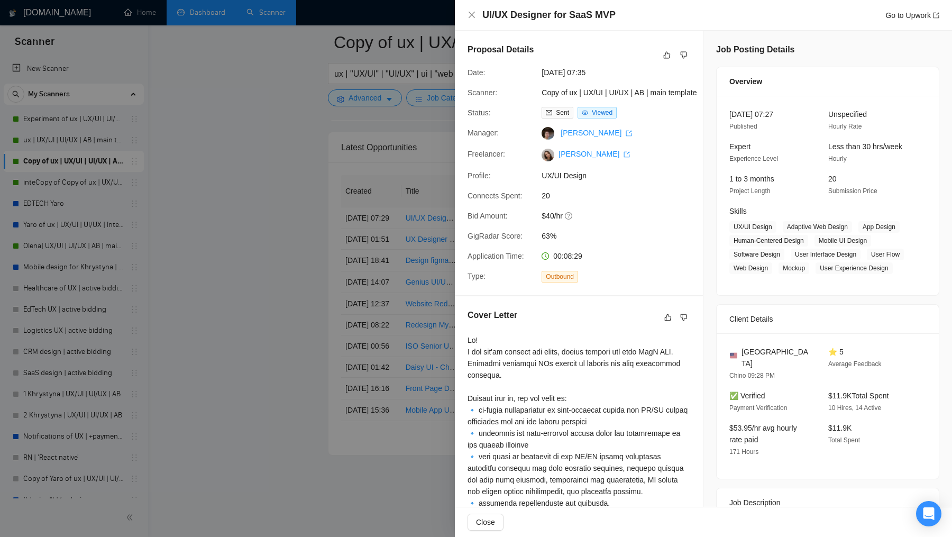
click at [408, 280] on div at bounding box center [476, 268] width 952 height 537
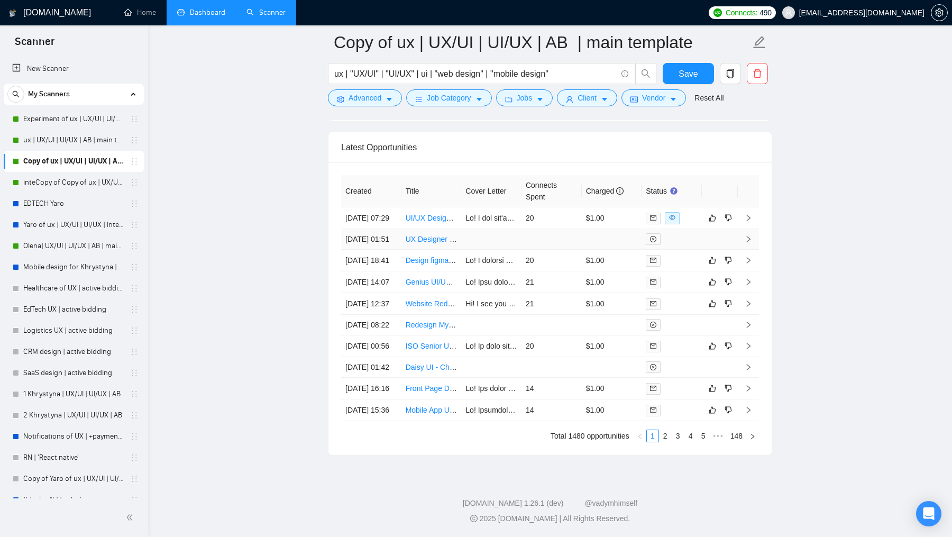
click at [526, 236] on td at bounding box center [551, 239] width 60 height 21
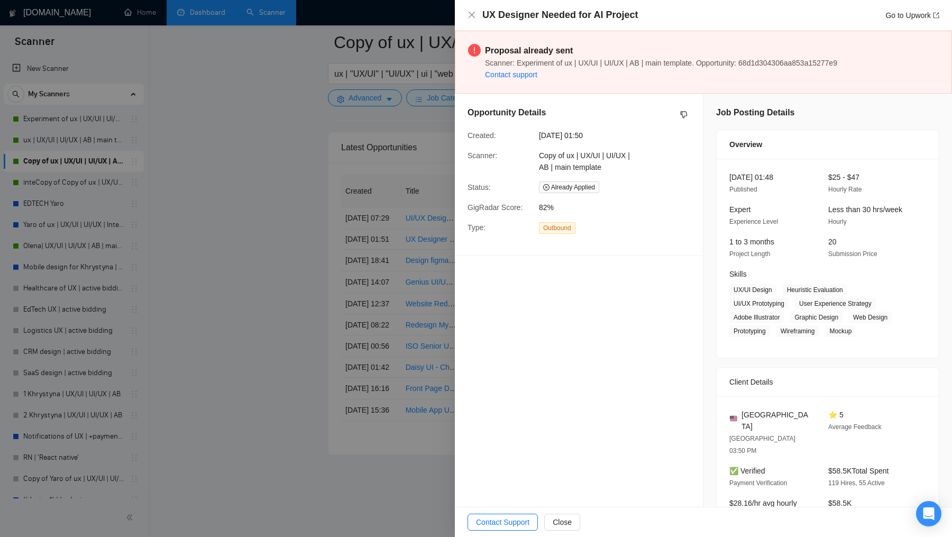
click at [393, 291] on div at bounding box center [476, 268] width 952 height 537
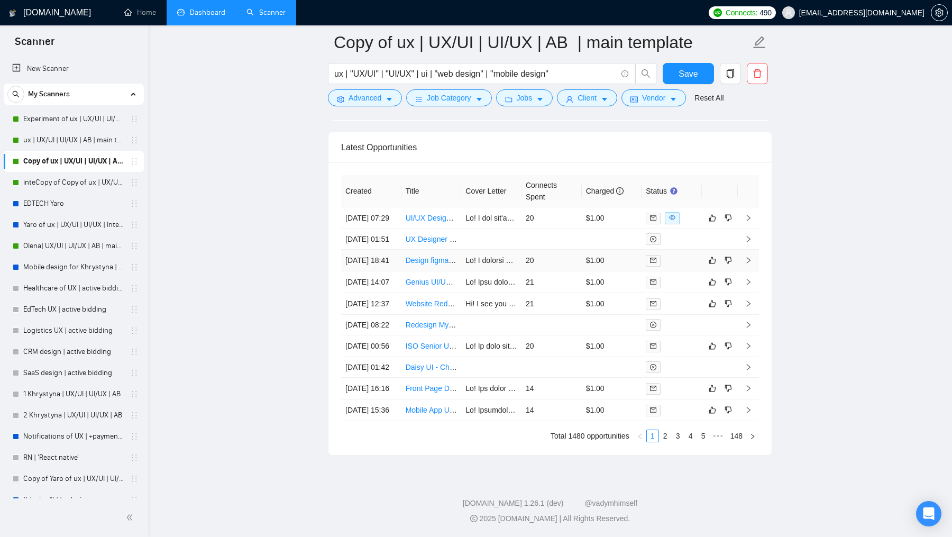
click at [447, 264] on link "Design figma expert medical software" at bounding box center [467, 260] width 123 height 8
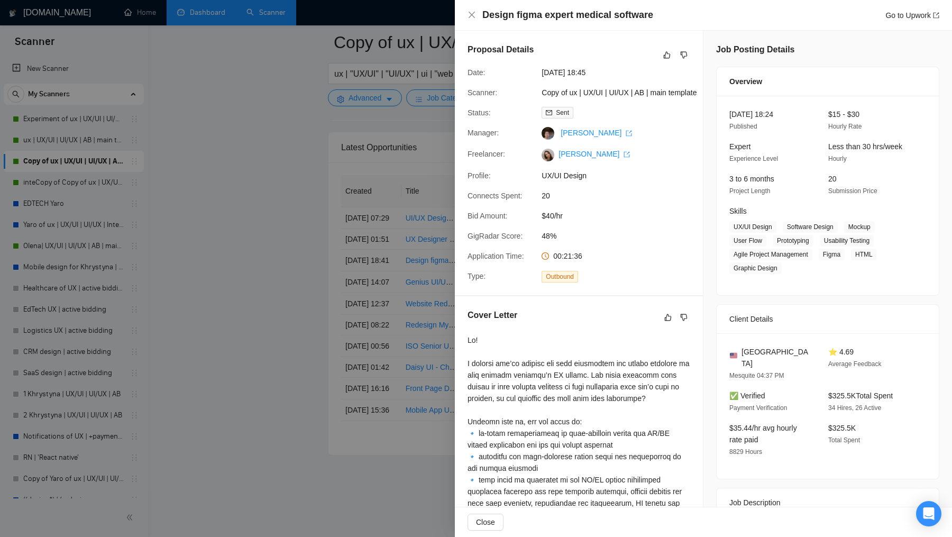
click at [334, 403] on div at bounding box center [476, 268] width 952 height 537
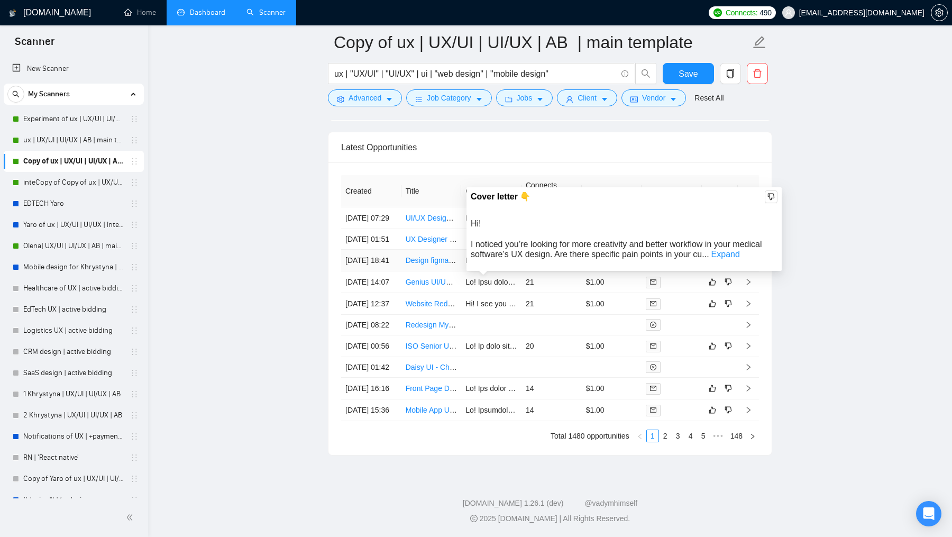
click at [481, 259] on div "Cover letter 👇 Hi! I noticed you’re looking for more creativity and better work…" at bounding box center [623, 229] width 315 height 84
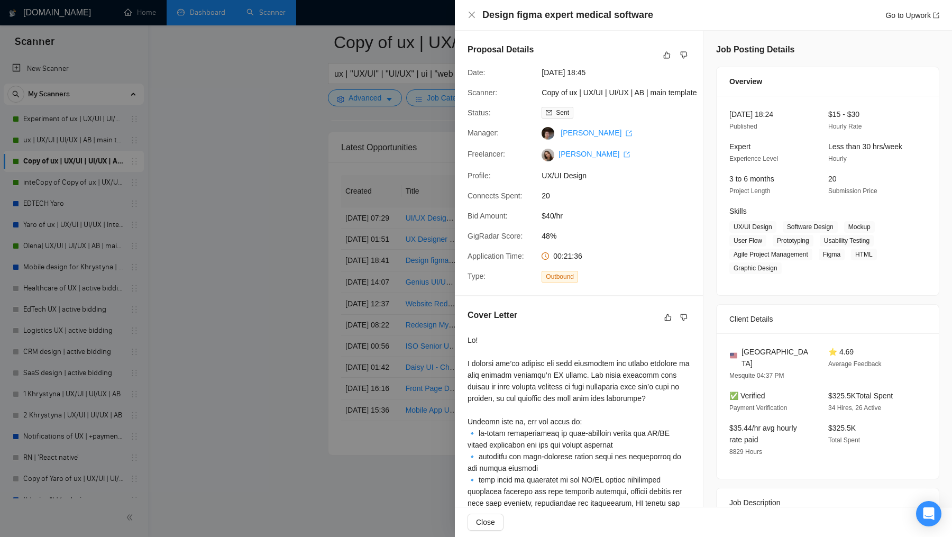
click at [391, 322] on div at bounding box center [476, 268] width 952 height 537
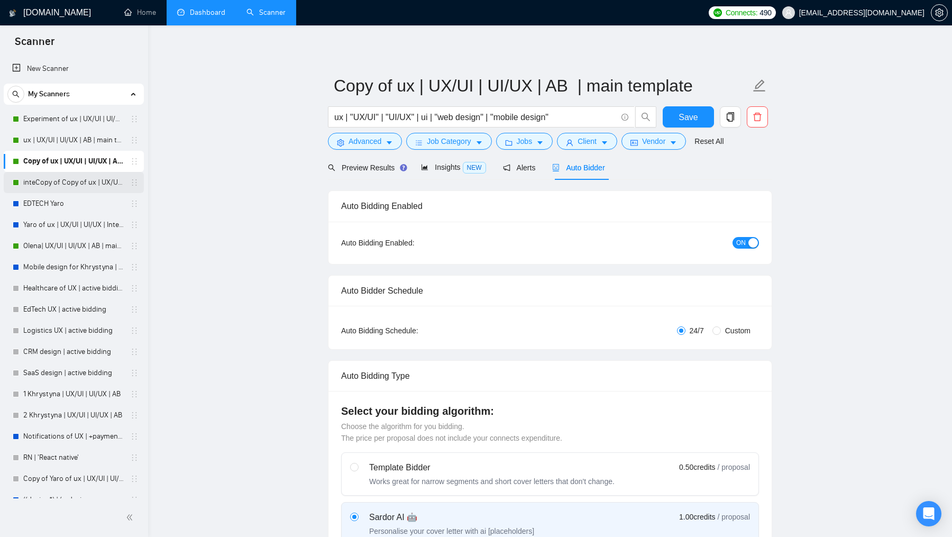
click at [70, 178] on link "inteCopy of Copy of ux | UX/UI | UI/UX | AB | main template" at bounding box center [73, 182] width 100 height 21
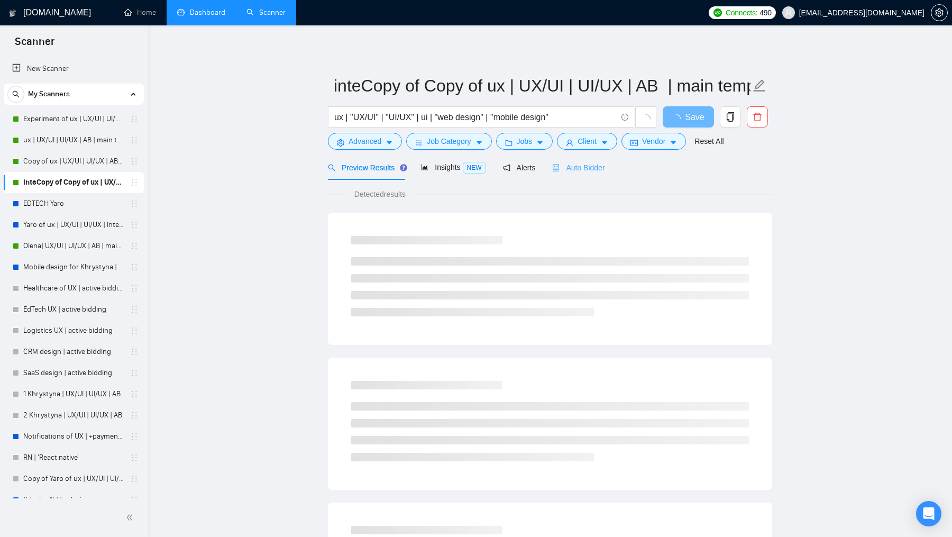
click at [601, 160] on div "Auto Bidder" at bounding box center [578, 167] width 52 height 25
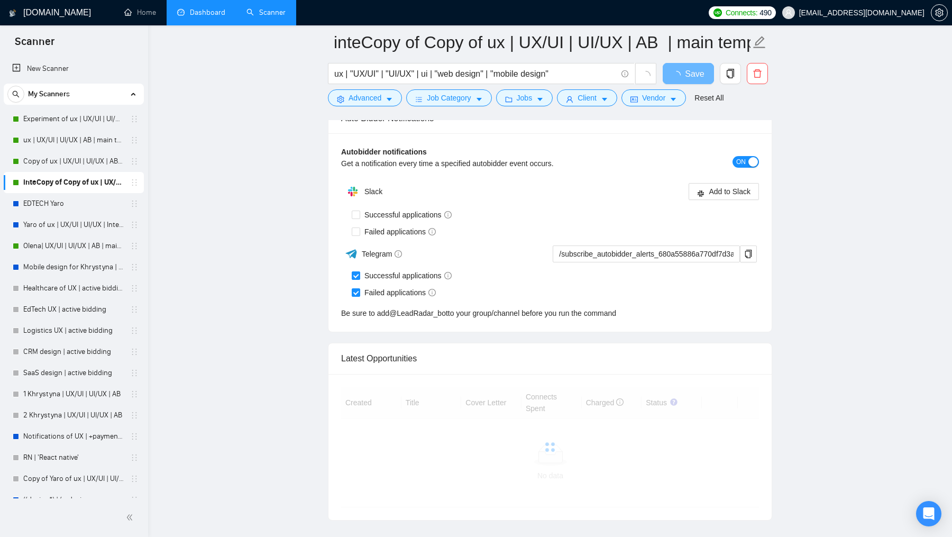
scroll to position [2339, 0]
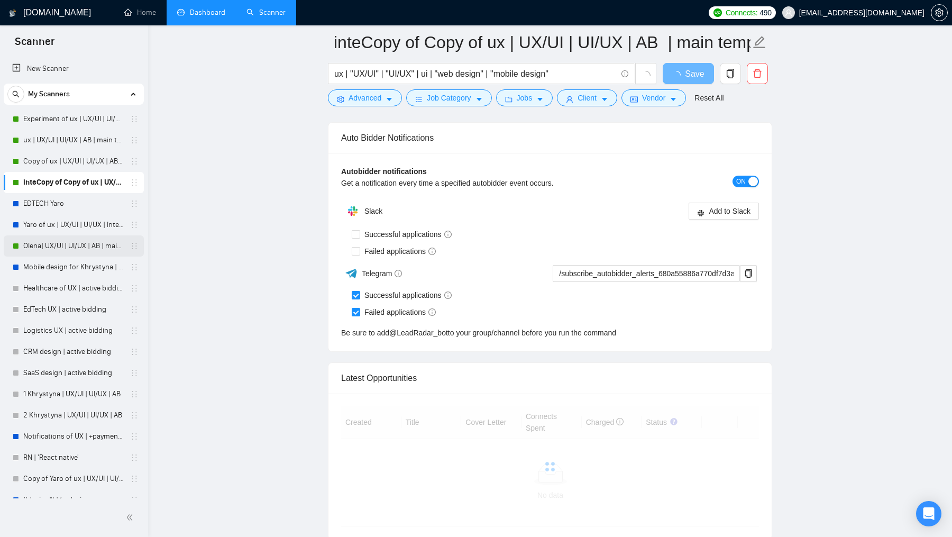
click at [19, 244] on div "Olena| UX/UI | UI/UX | AB | main template" at bounding box center [76, 245] width 126 height 21
